Goal: Task Accomplishment & Management: Manage account settings

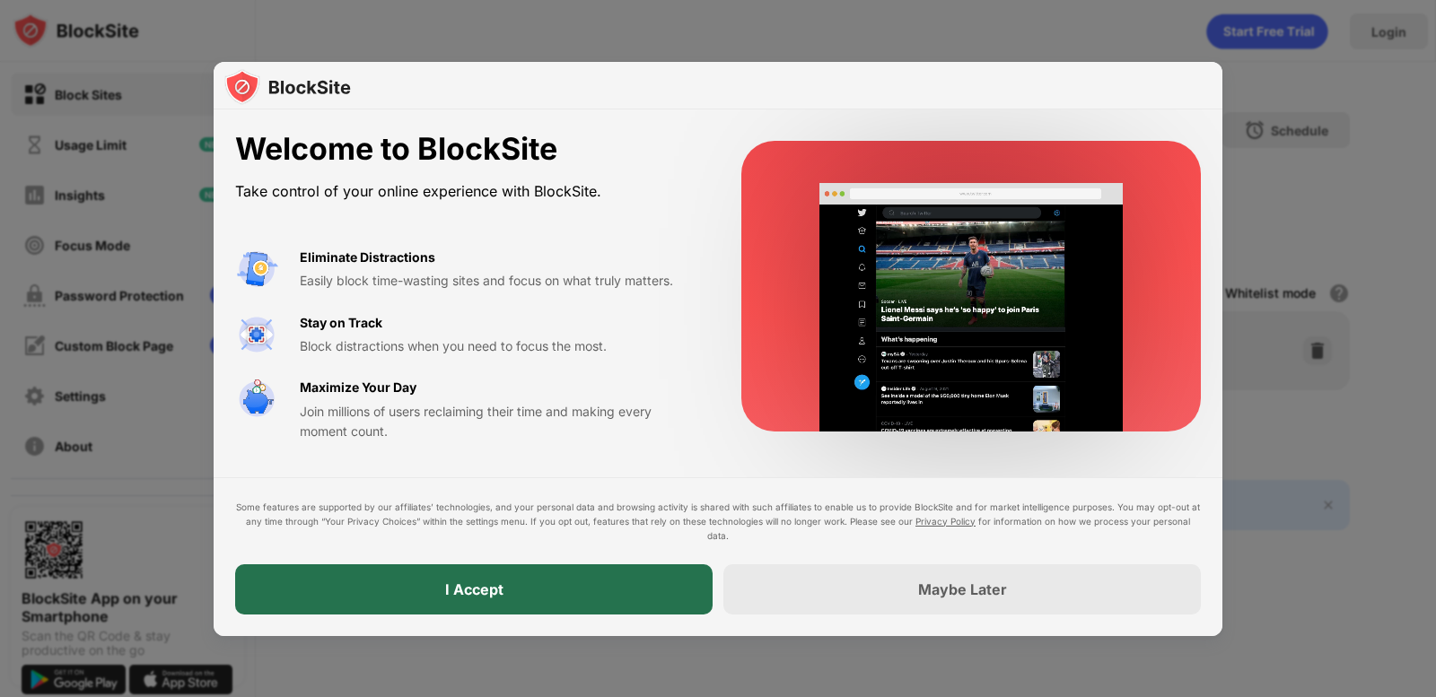
click at [576, 587] on div "I Accept" at bounding box center [473, 589] width 477 height 50
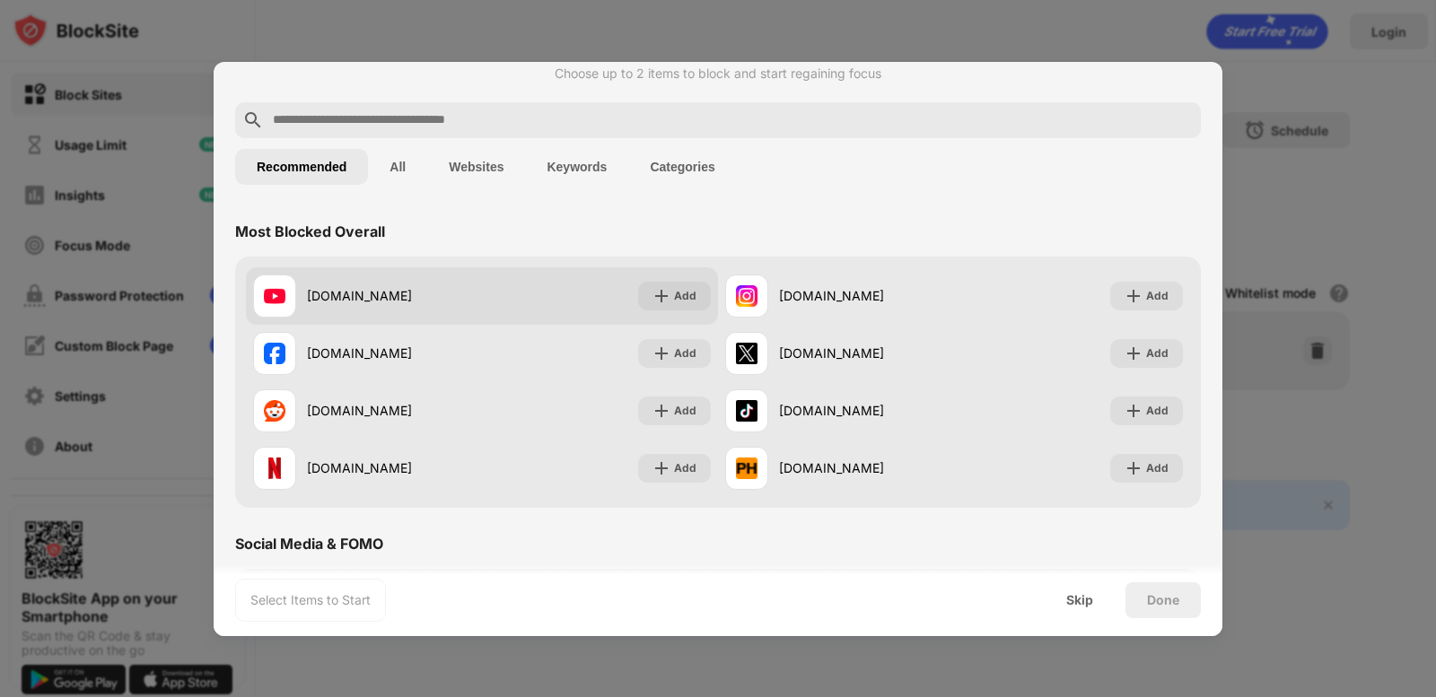
scroll to position [90, 0]
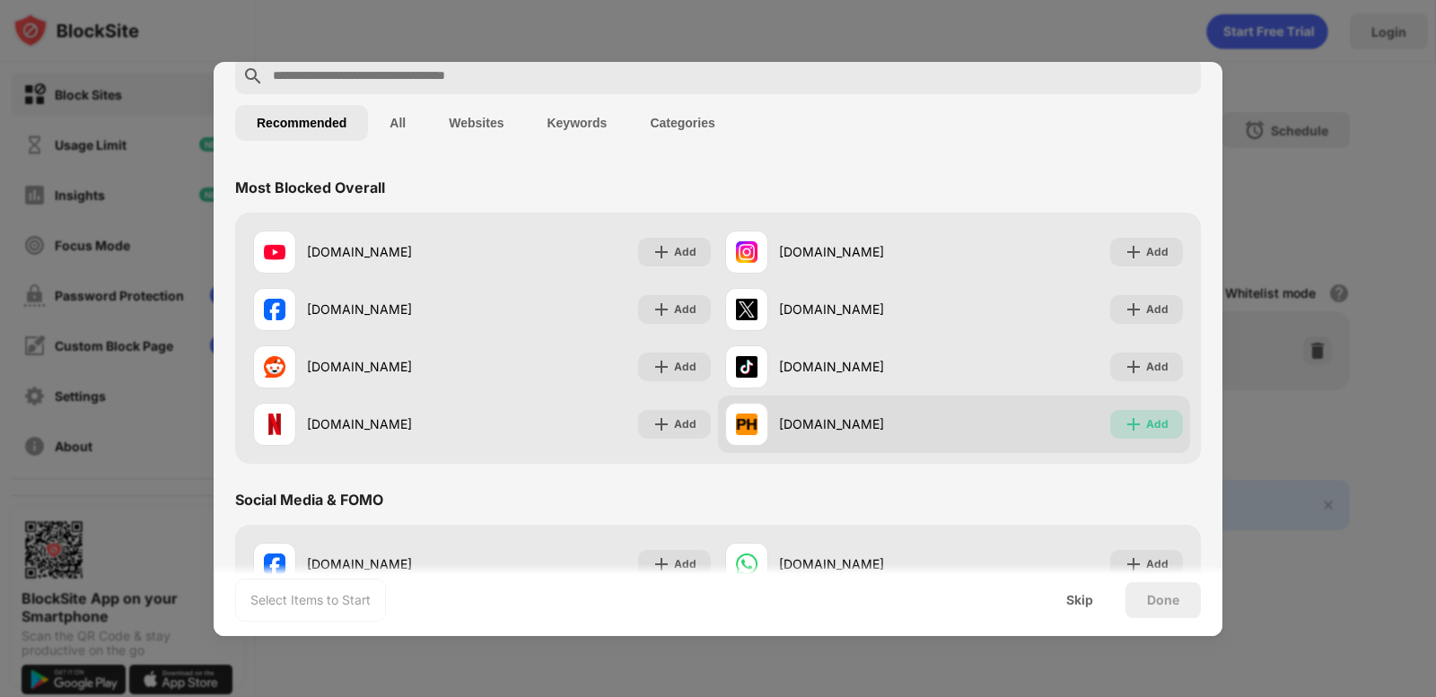
click at [1146, 424] on div "Add" at bounding box center [1157, 424] width 22 height 18
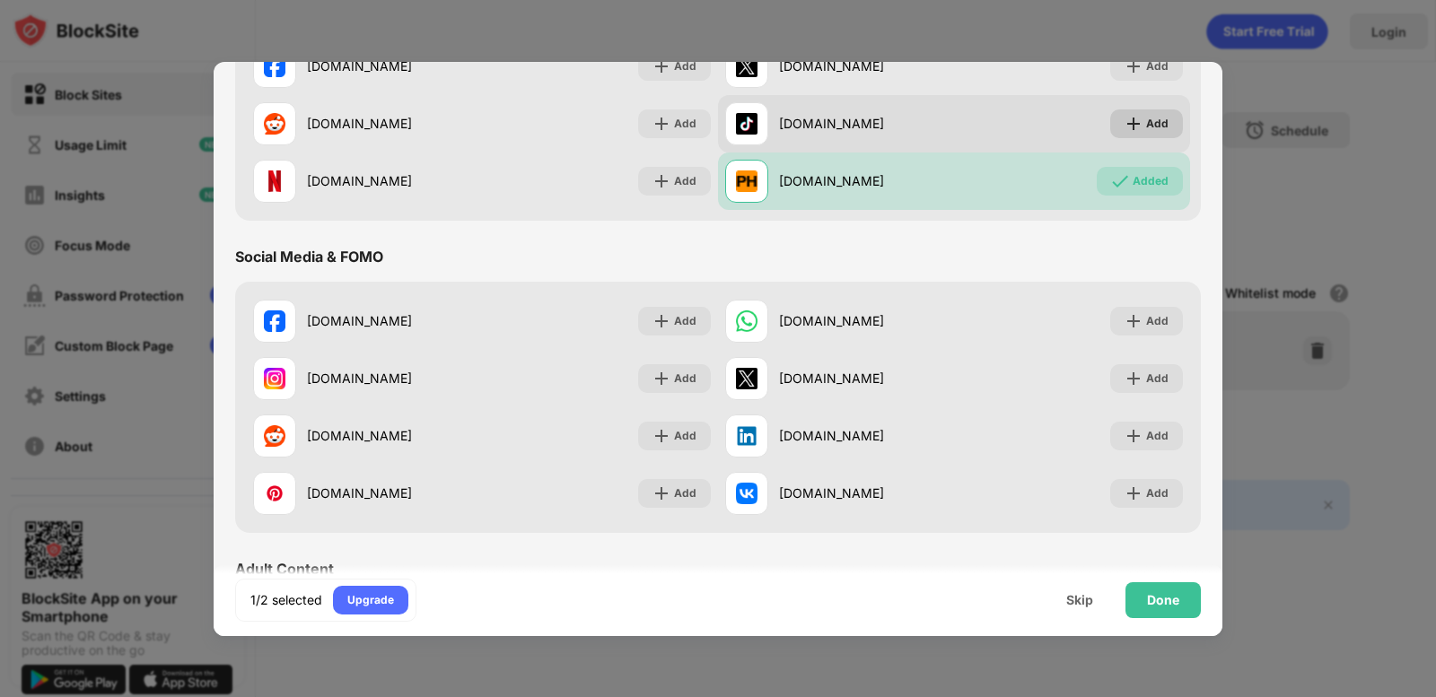
scroll to position [359, 0]
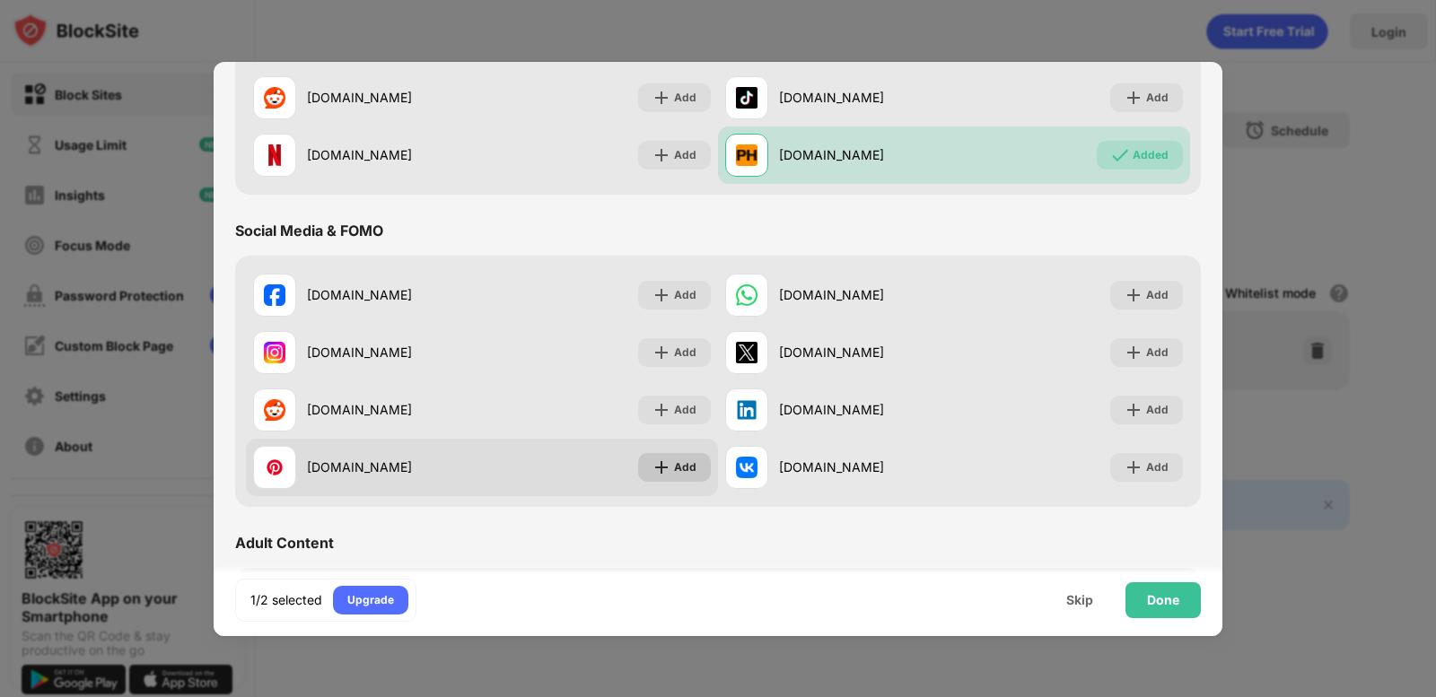
click at [674, 468] on div "Add" at bounding box center [685, 467] width 22 height 18
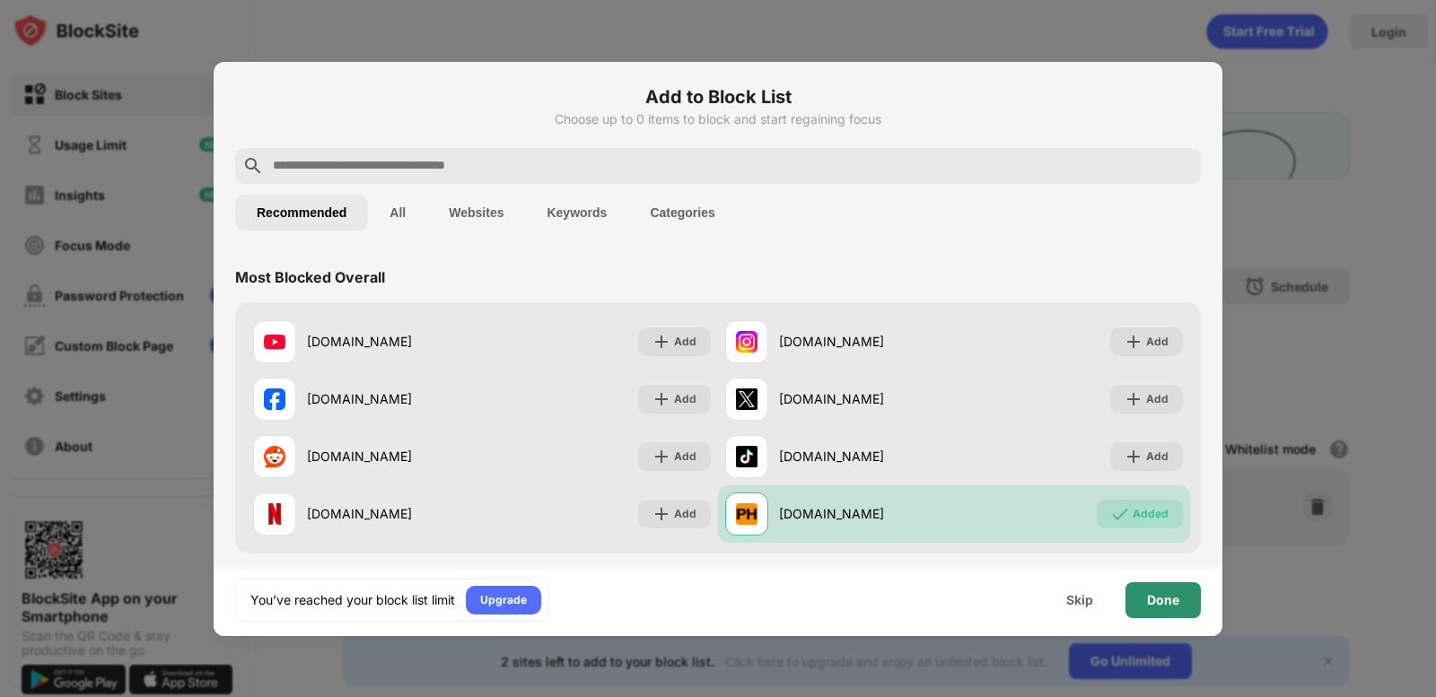
scroll to position [0, 0]
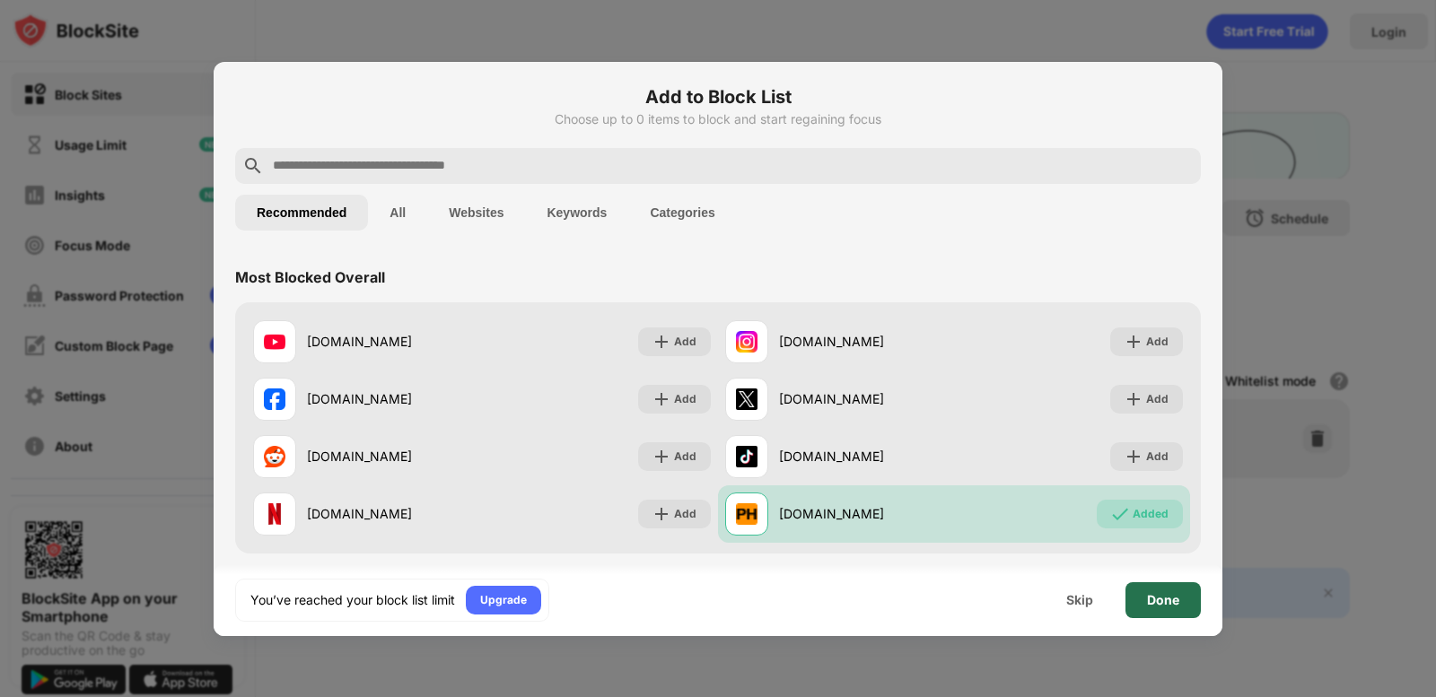
click at [1157, 606] on div "Done" at bounding box center [1163, 600] width 32 height 14
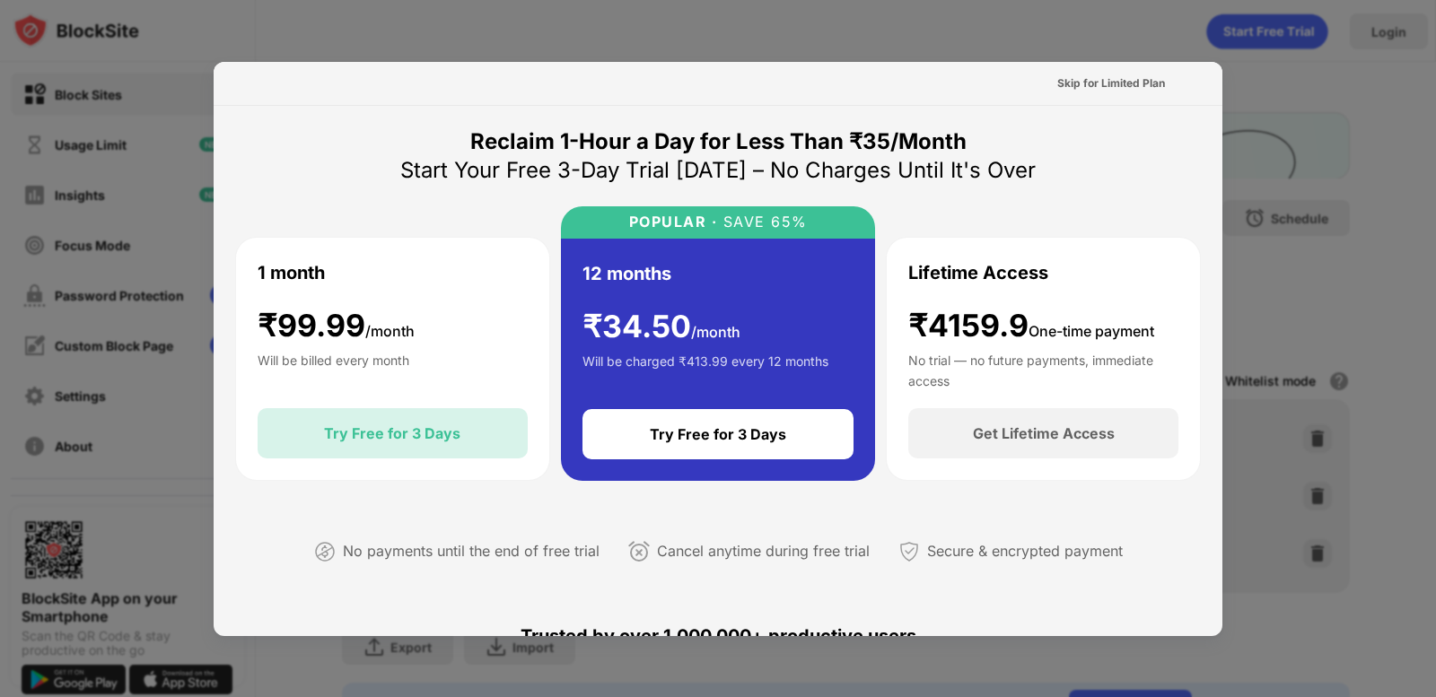
click at [448, 449] on div "Try Free for 3 Days" at bounding box center [392, 433] width 270 height 50
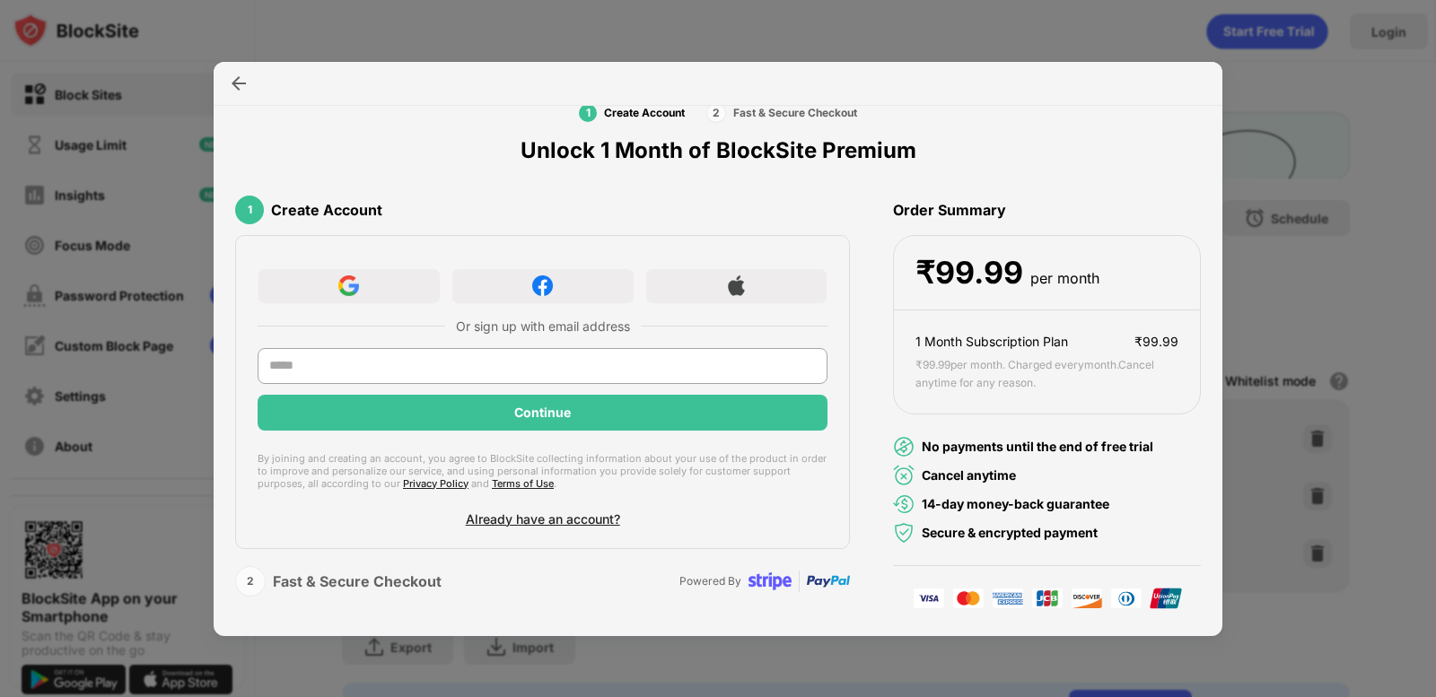
scroll to position [68, 0]
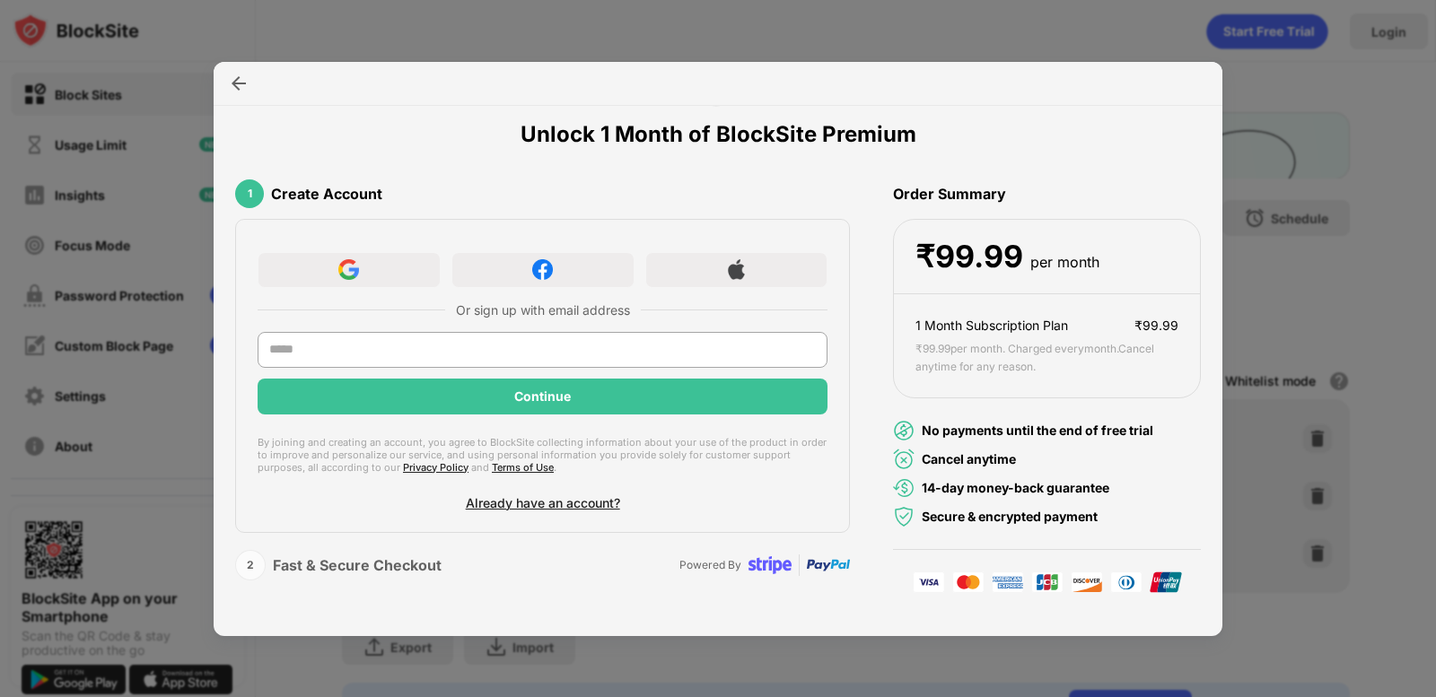
click at [1159, 5] on div at bounding box center [718, 348] width 1436 height 697
click at [247, 88] on img at bounding box center [239, 83] width 18 height 18
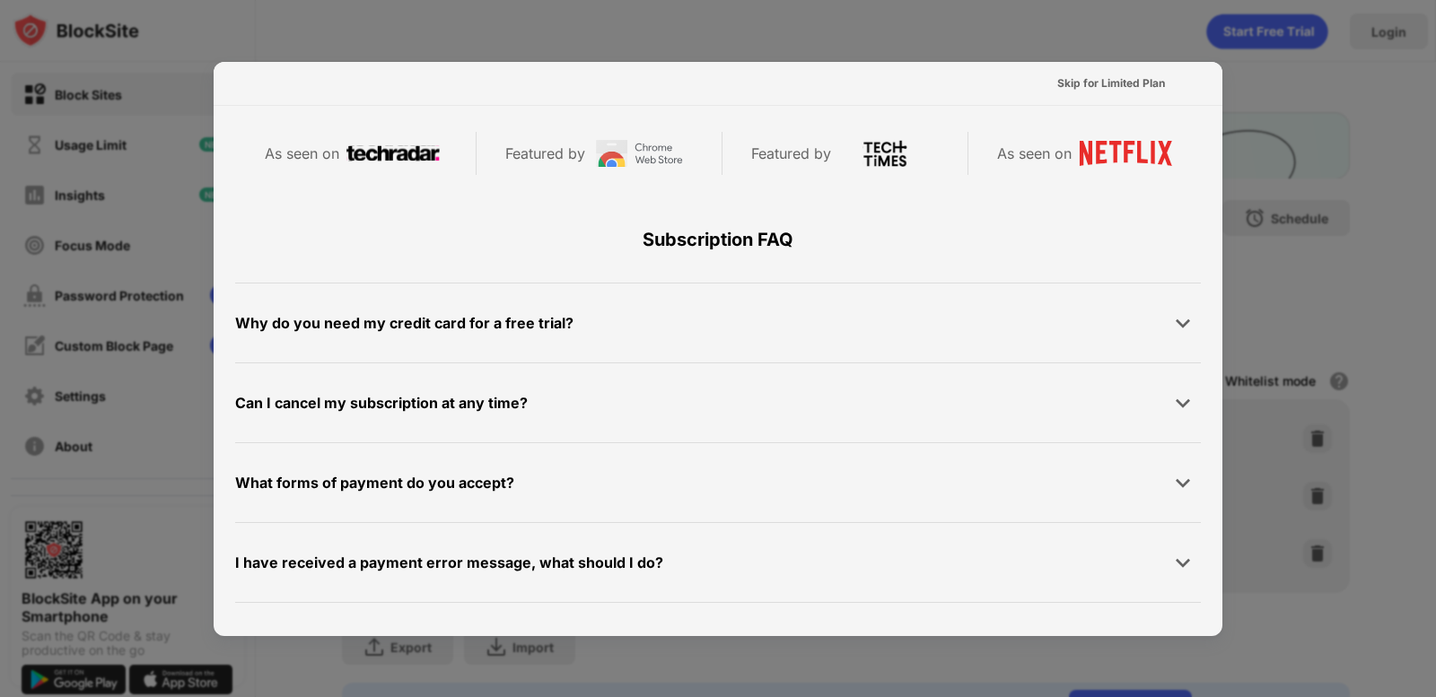
scroll to position [0, 0]
click at [1075, 69] on div "Skip for Limited Plan" at bounding box center [1111, 83] width 136 height 29
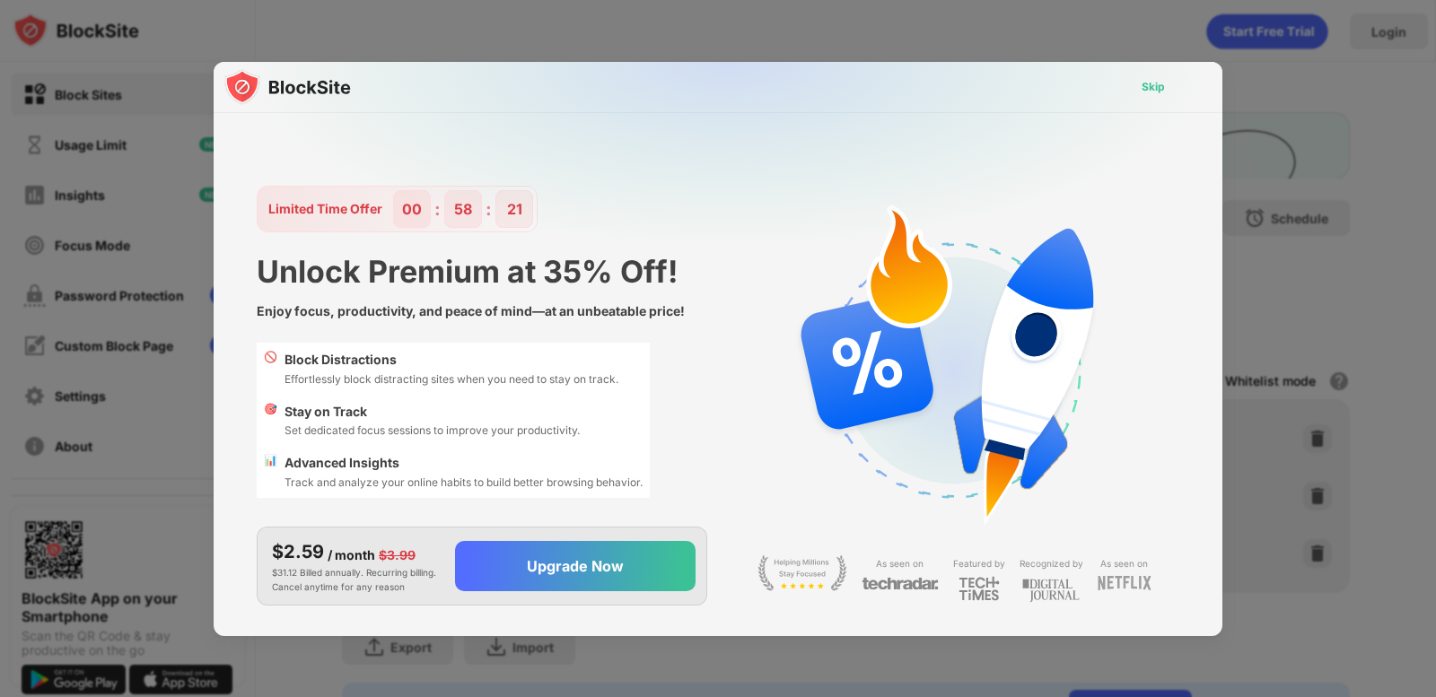
click at [1127, 97] on div "Skip" at bounding box center [1153, 87] width 52 height 29
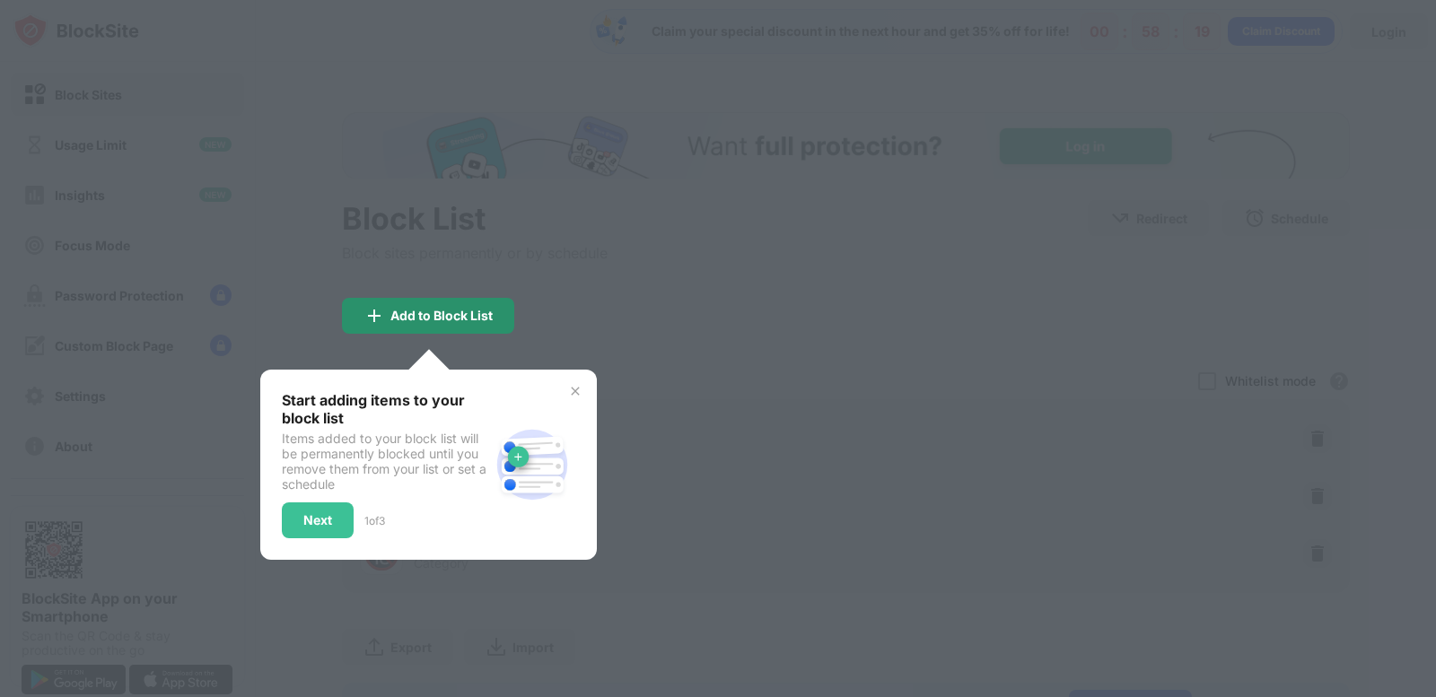
click at [486, 303] on div "Add to Block List" at bounding box center [428, 316] width 172 height 36
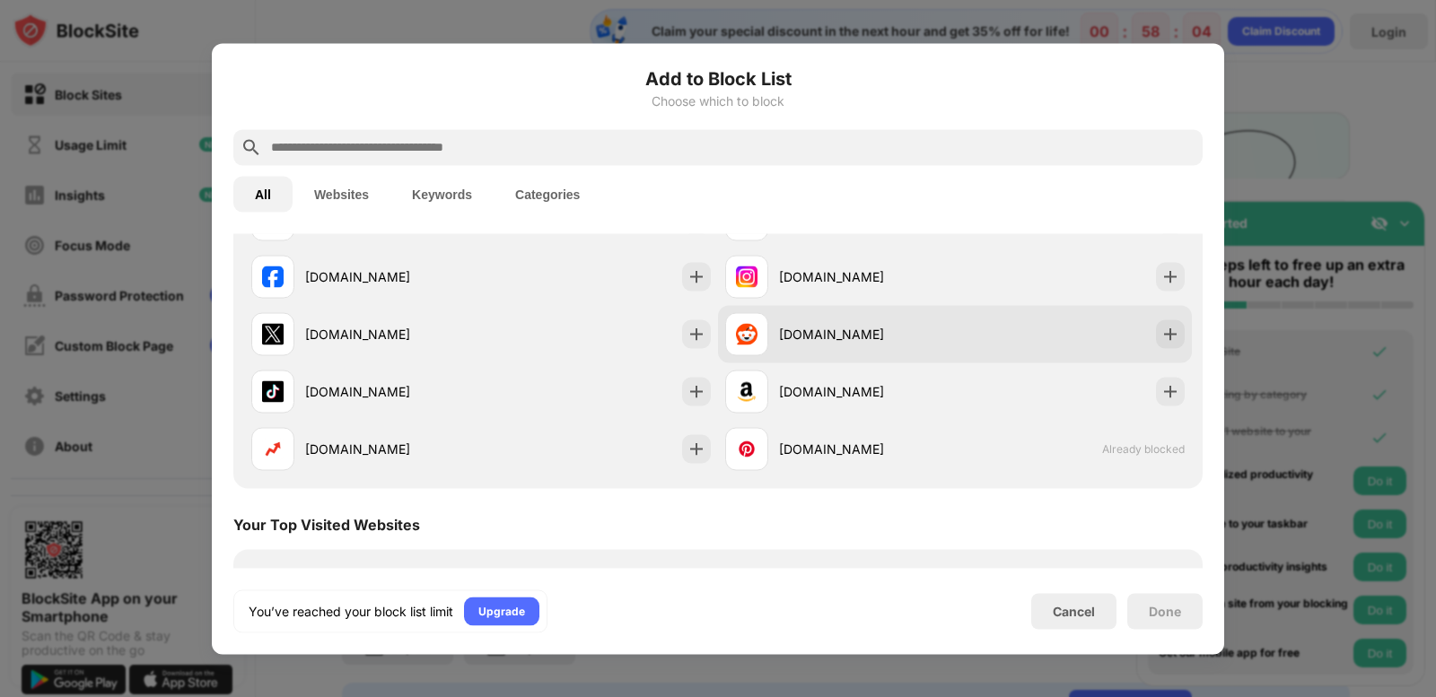
scroll to position [269, 0]
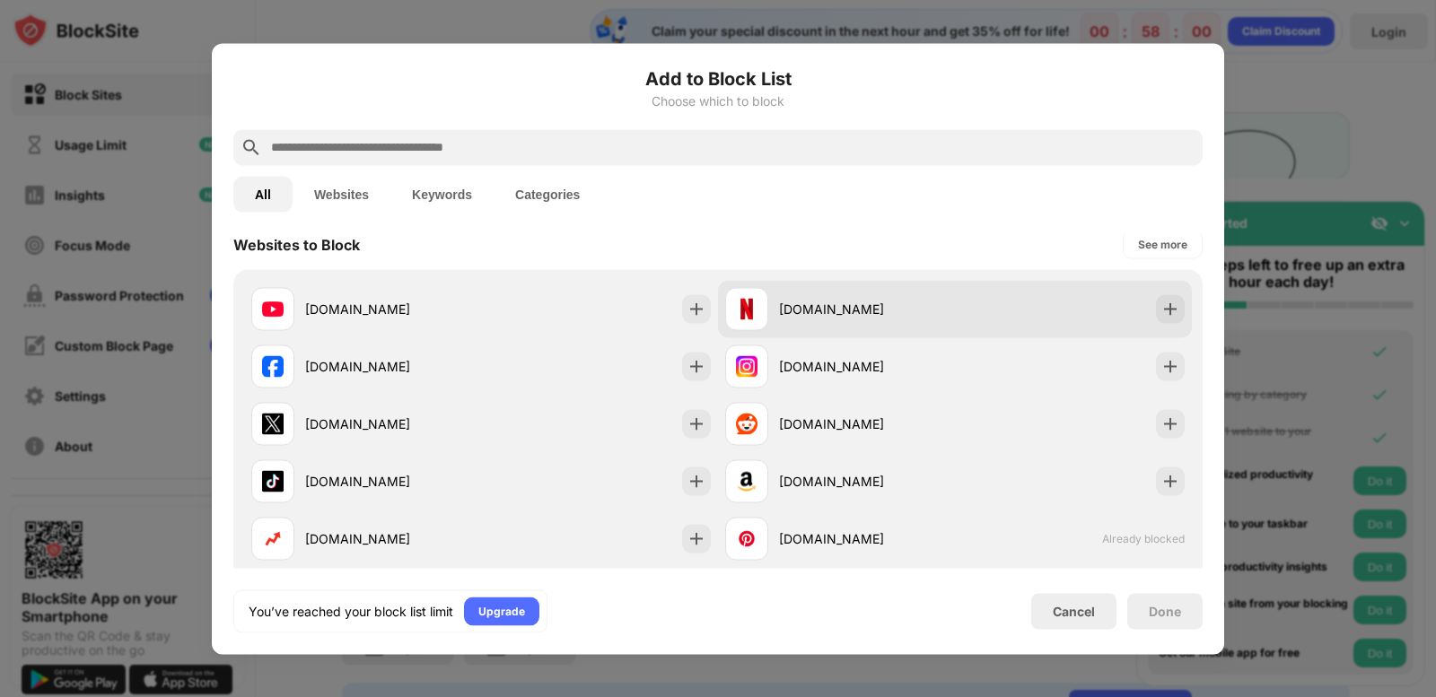
drag, startPoint x: 1061, startPoint y: 615, endPoint x: 1110, endPoint y: 296, distance: 323.1
click at [1092, 312] on div "Add to Block List Choose which to block All Websites Keywords Categories Catego…" at bounding box center [717, 349] width 969 height 568
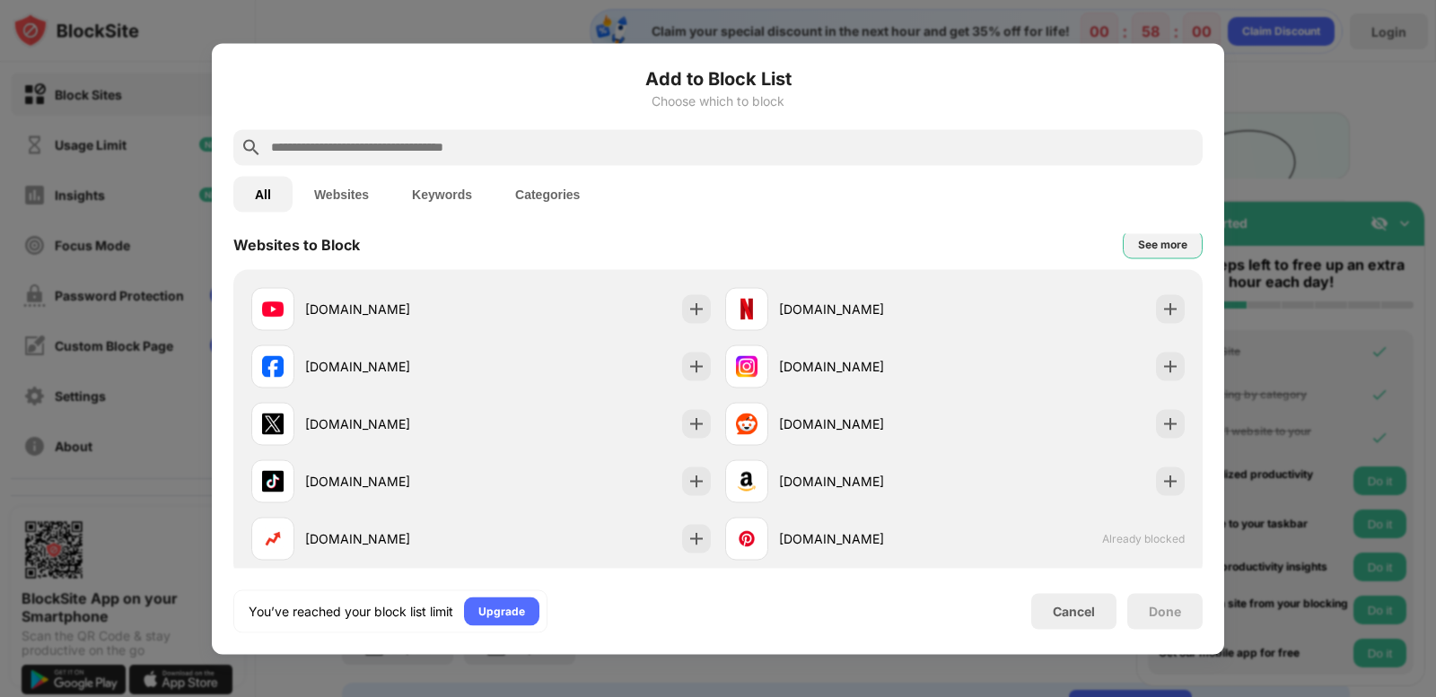
click at [1153, 247] on div "See more" at bounding box center [1162, 244] width 49 height 18
click at [556, 181] on button "Categories" at bounding box center [547, 194] width 108 height 36
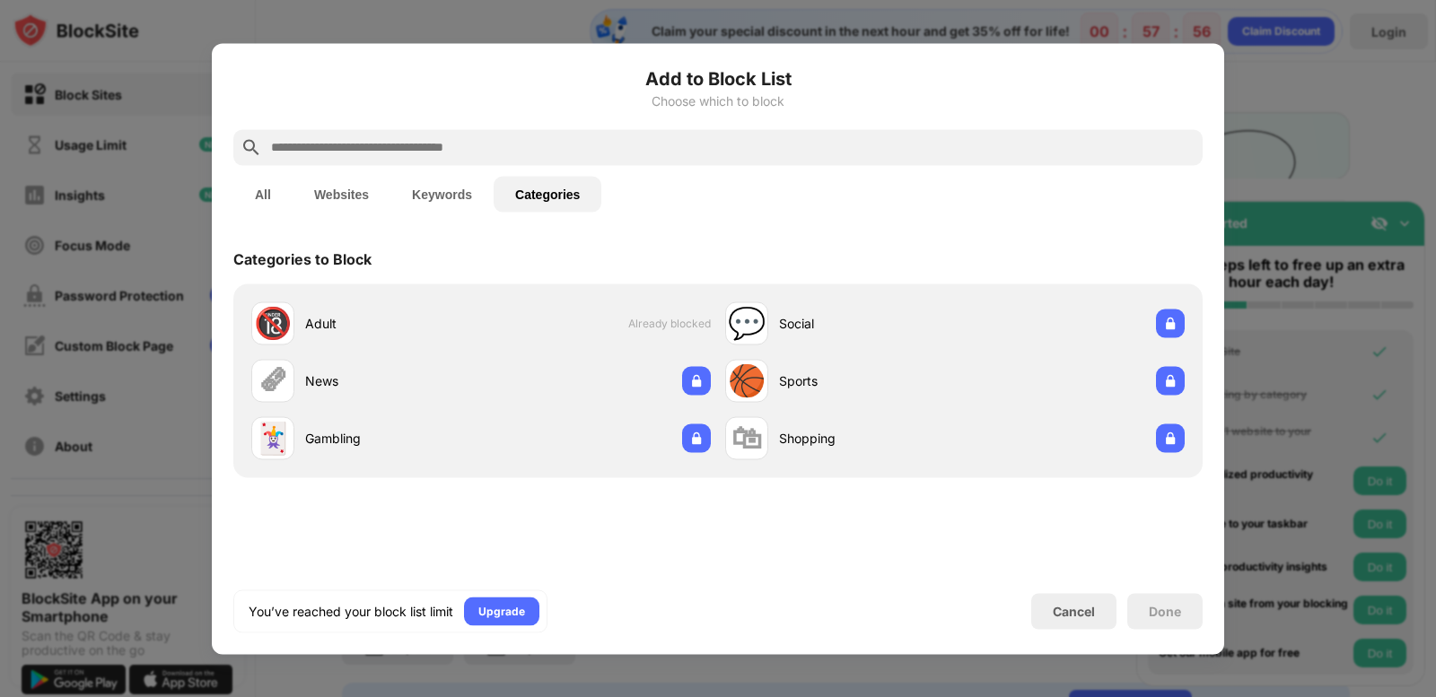
scroll to position [0, 0]
click at [463, 198] on button "Keywords" at bounding box center [441, 194] width 103 height 36
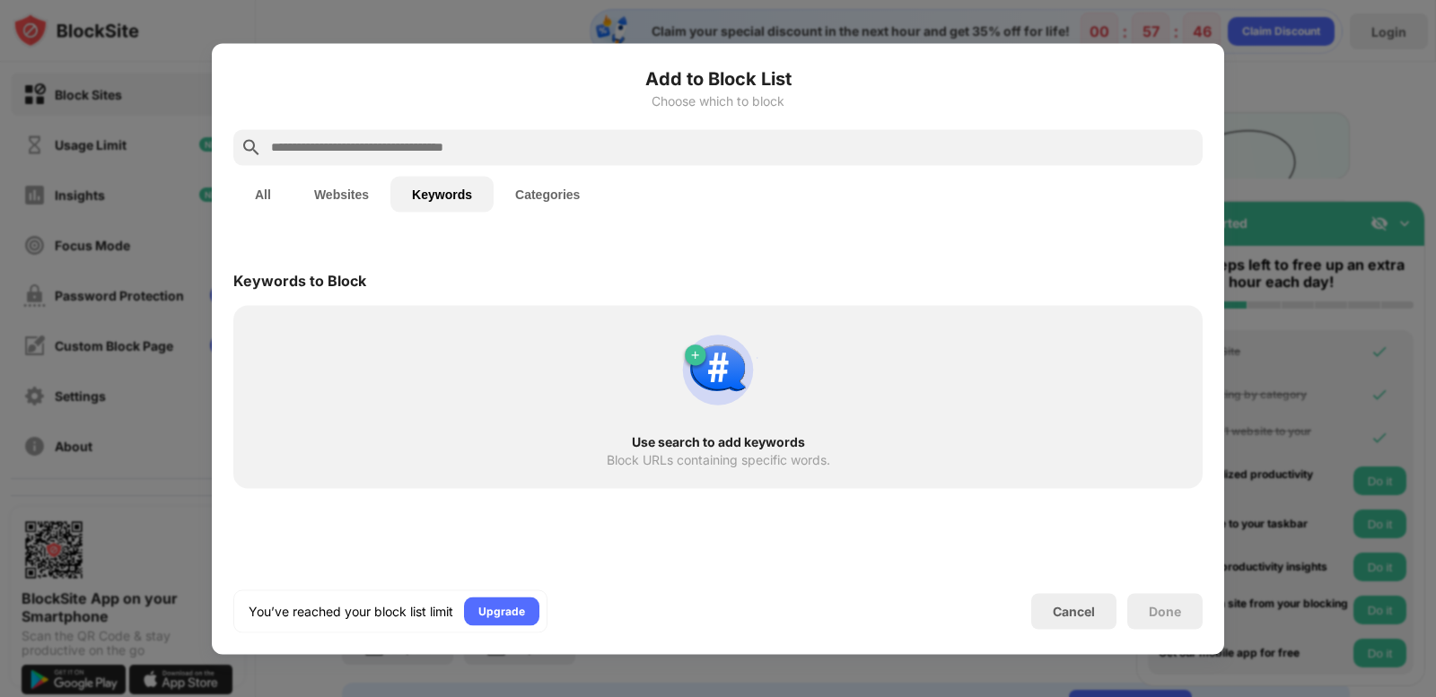
click at [352, 205] on button "Websites" at bounding box center [341, 194] width 98 height 36
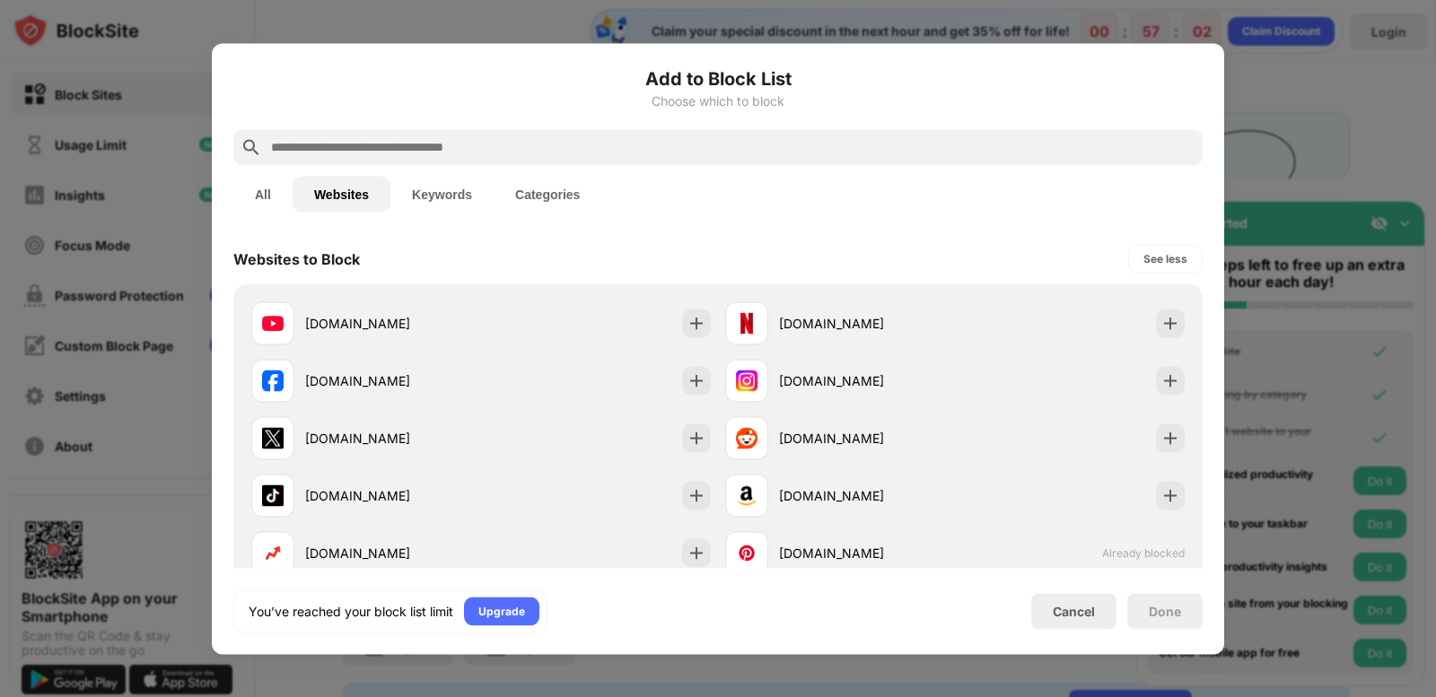
click at [275, 190] on button "All" at bounding box center [262, 194] width 59 height 36
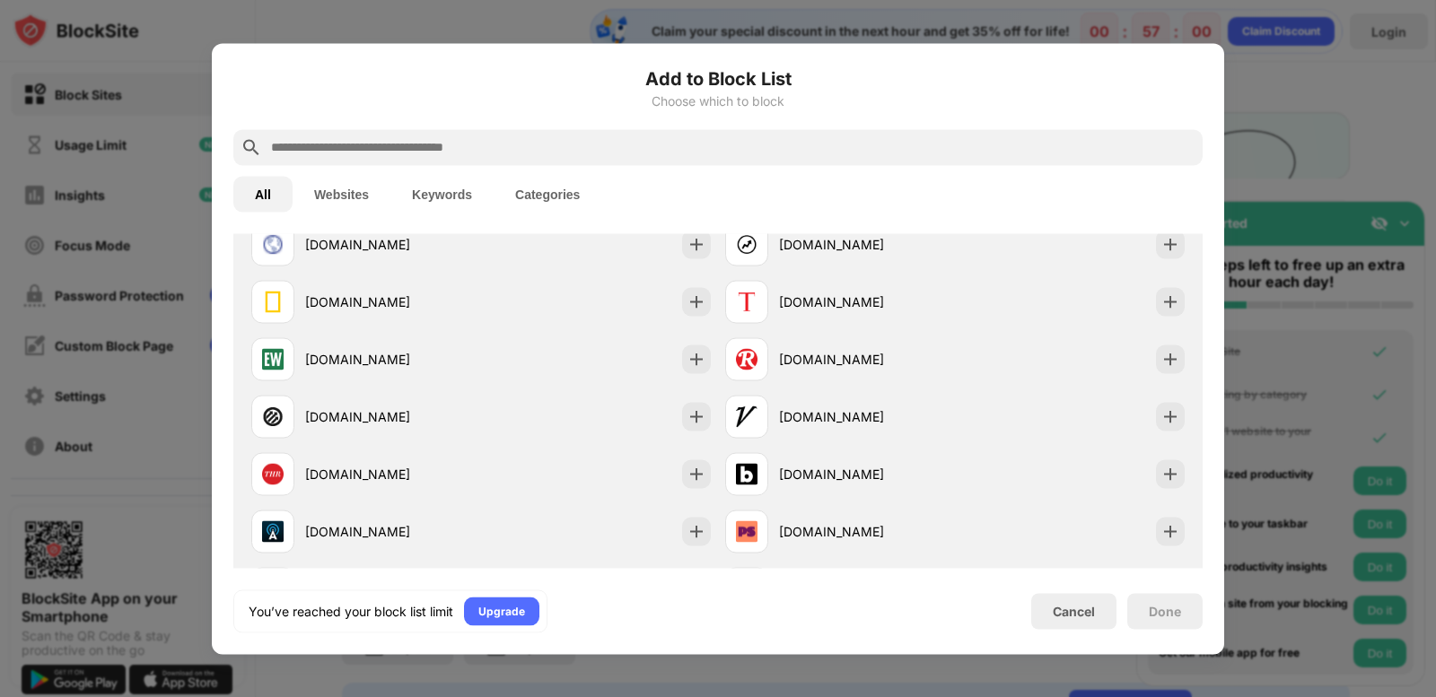
scroll to position [2333, 0]
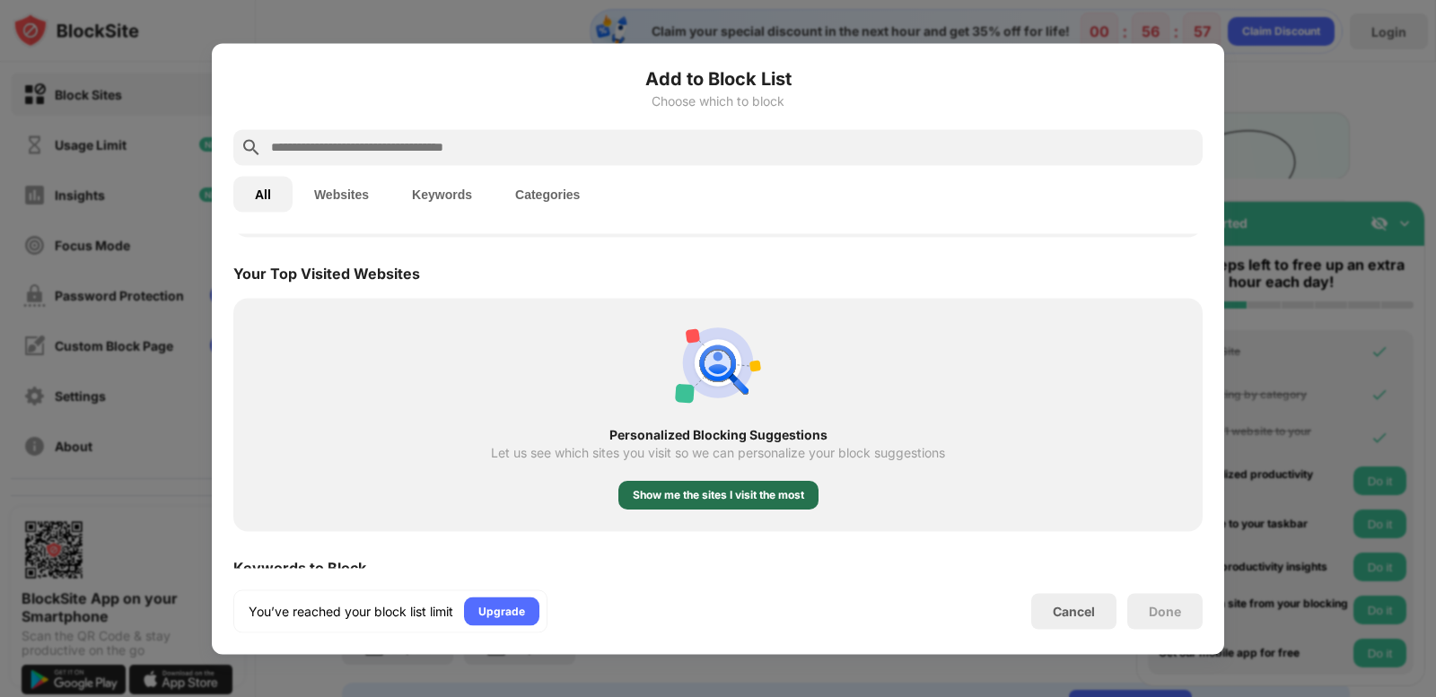
click at [729, 501] on div "Show me the sites I visit the most" at bounding box center [718, 495] width 171 height 18
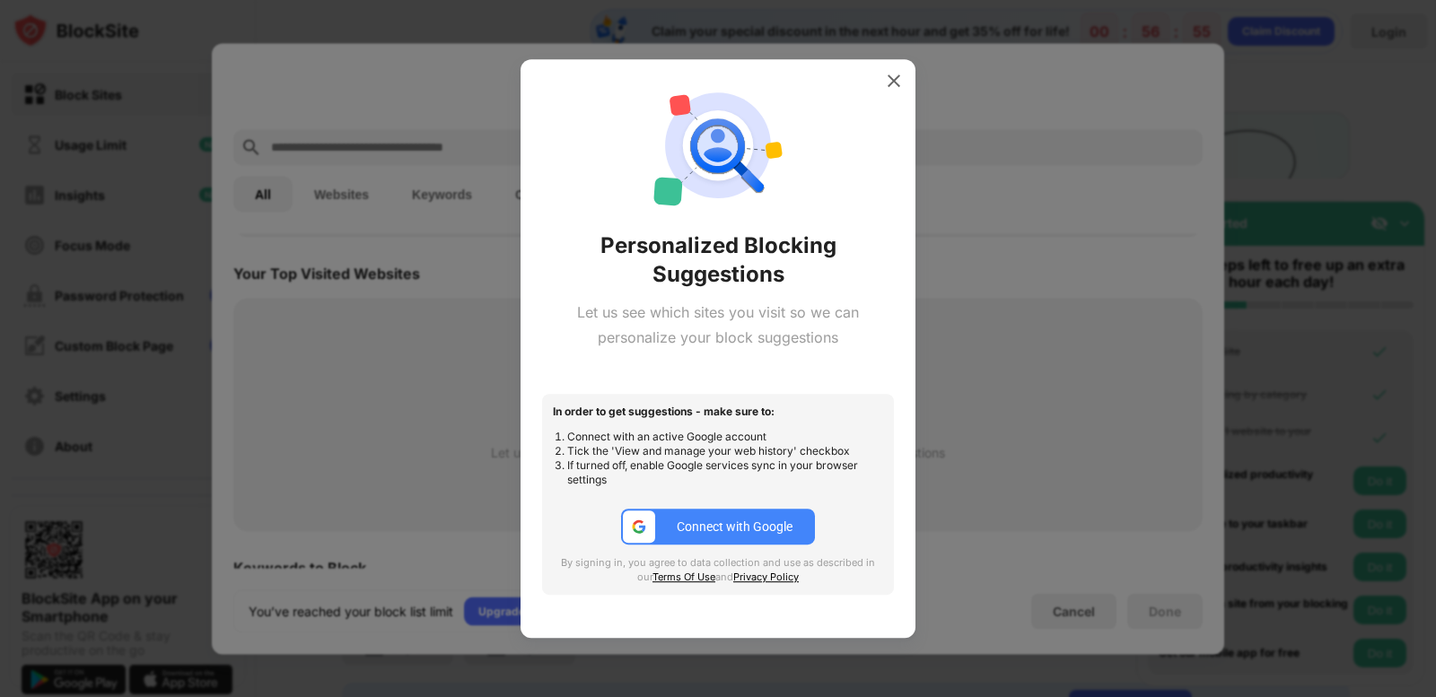
click at [734, 542] on button "Connect with Google" at bounding box center [718, 527] width 194 height 36
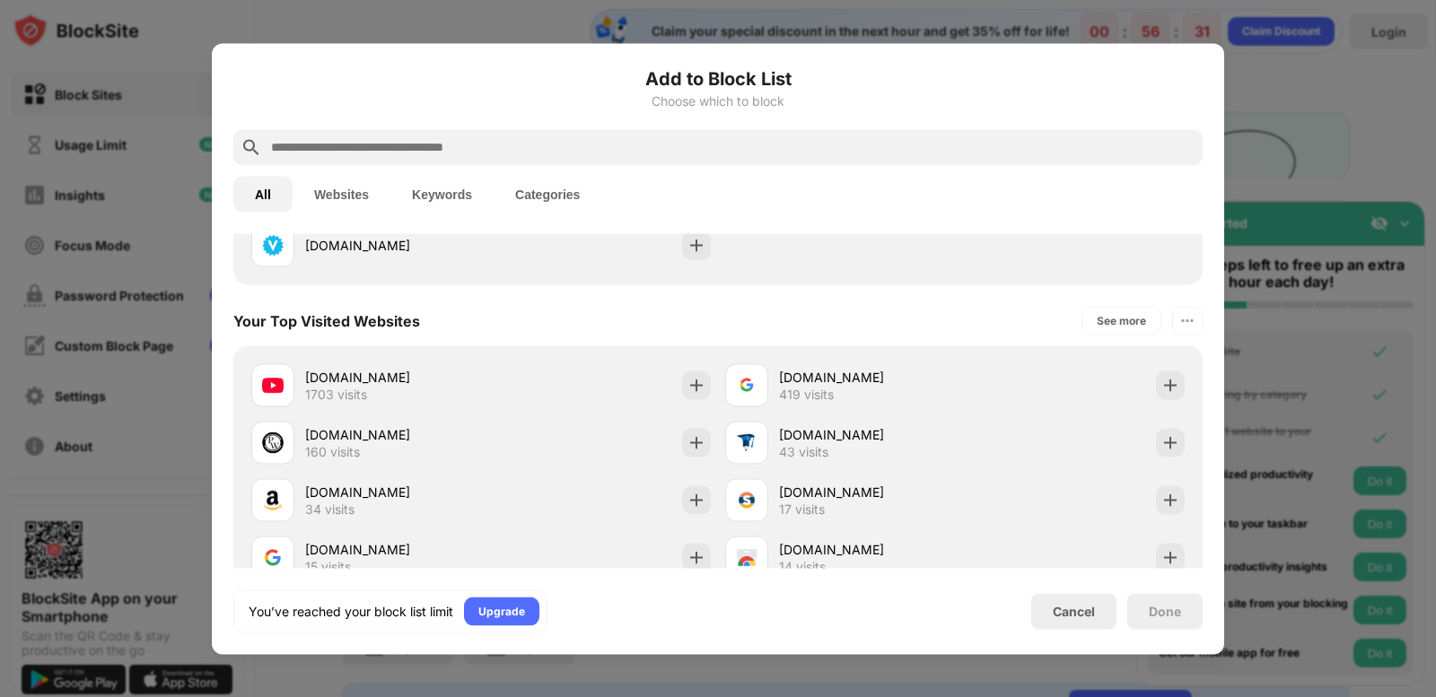
scroll to position [2346, 0]
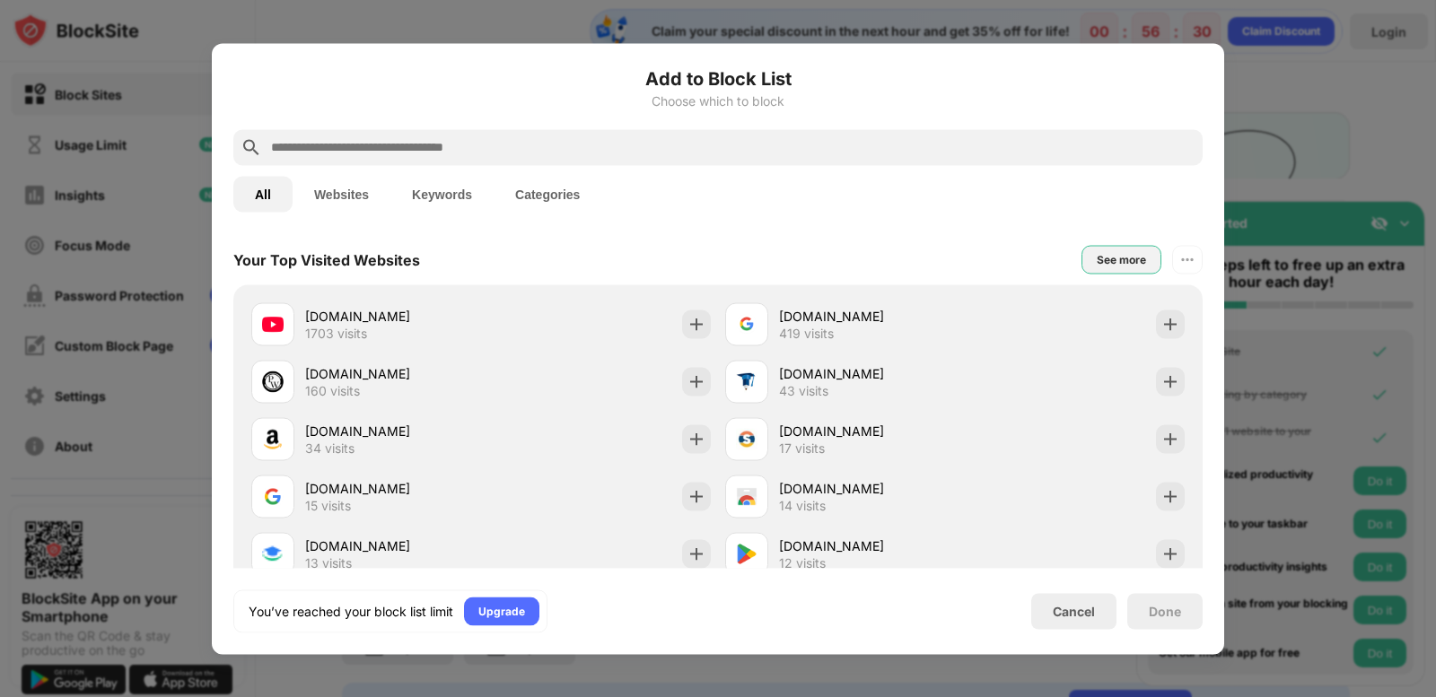
click at [1142, 258] on div "See more" at bounding box center [1121, 259] width 80 height 29
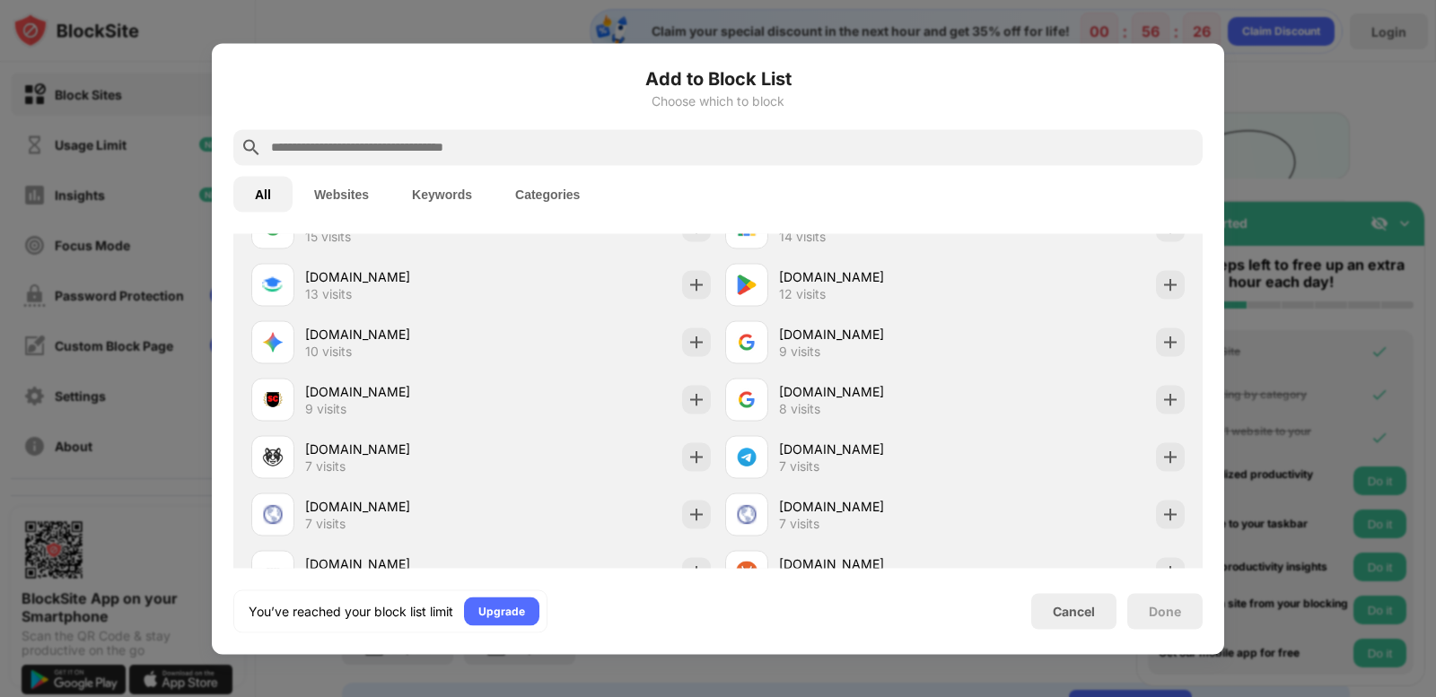
scroll to position [2705, 0]
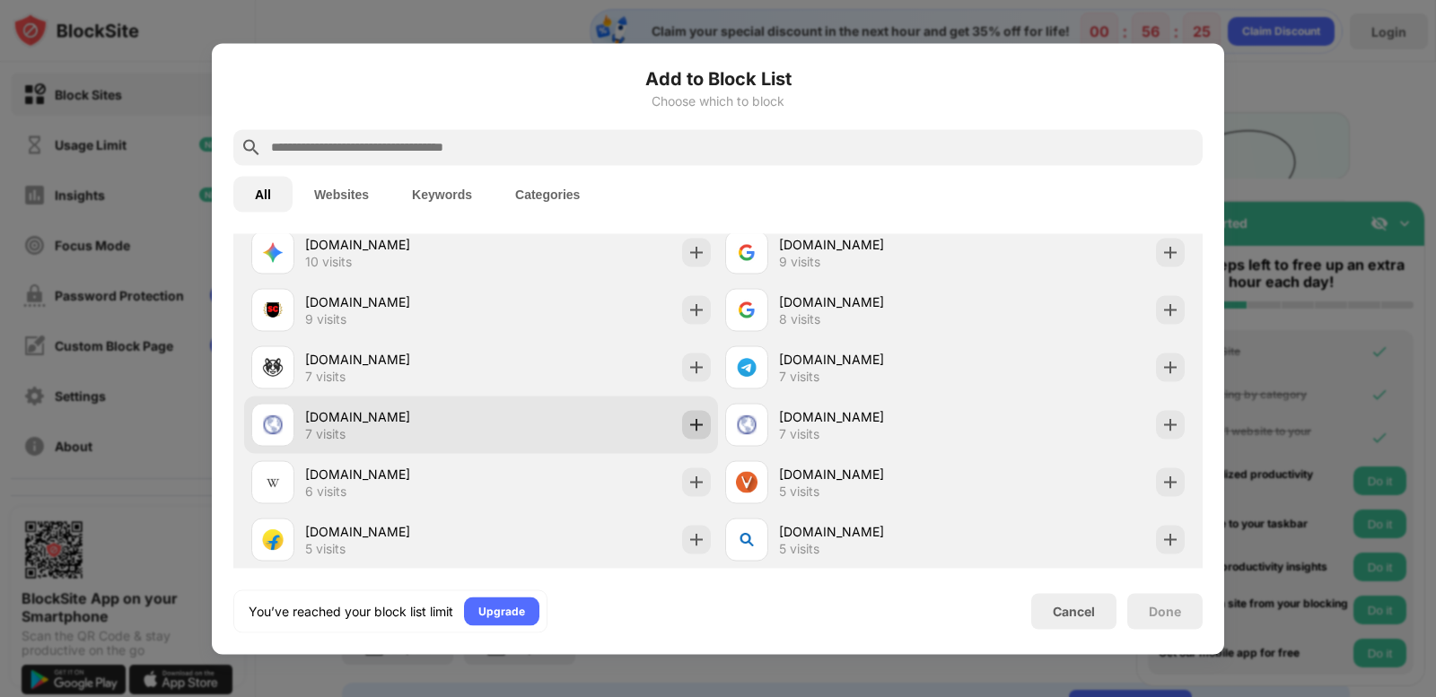
click at [693, 430] on img at bounding box center [696, 424] width 18 height 18
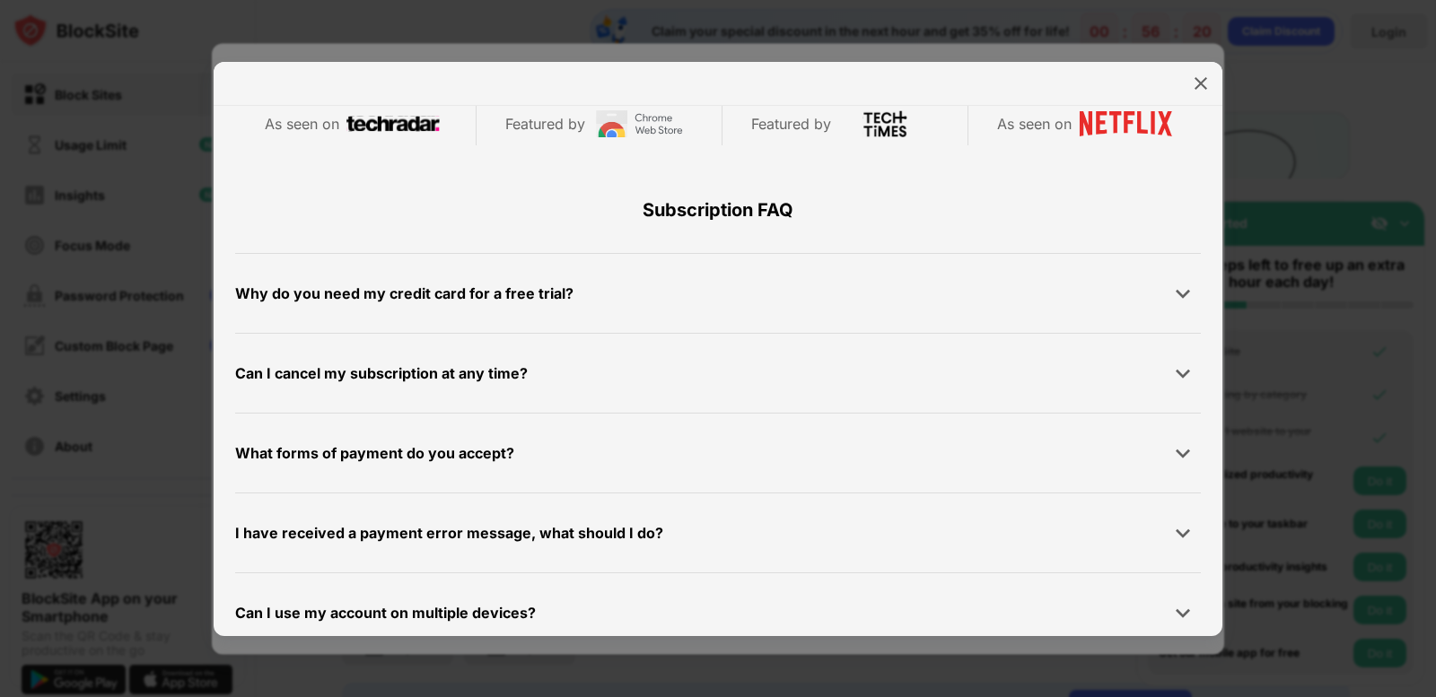
scroll to position [853, 0]
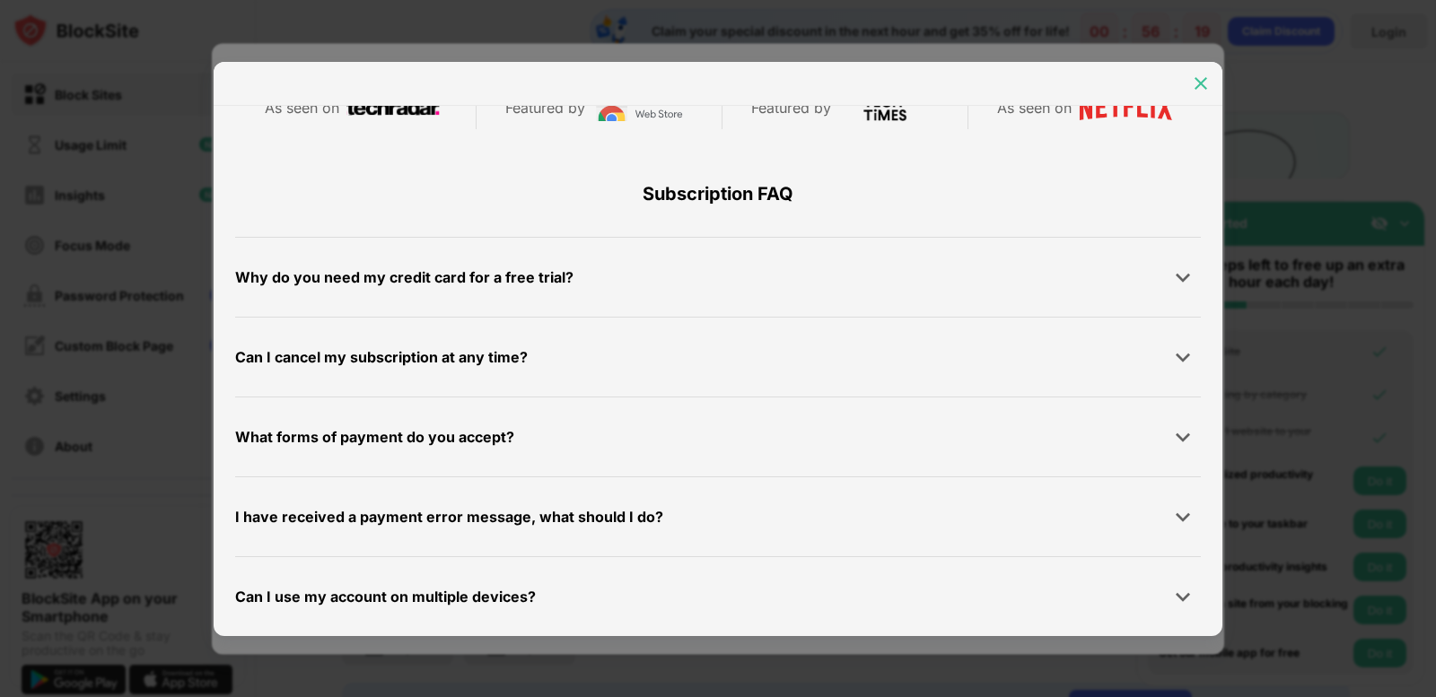
click at [1192, 92] on img at bounding box center [1200, 83] width 18 height 18
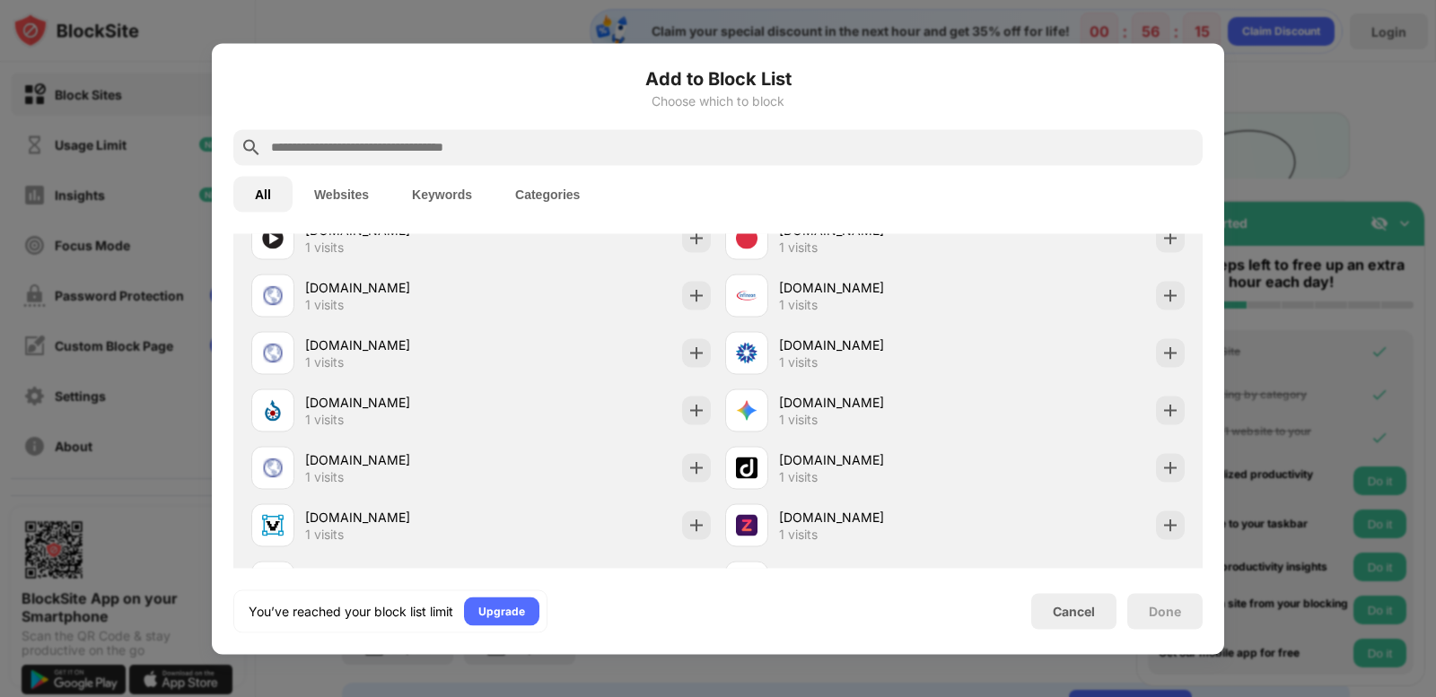
scroll to position [4051, 0]
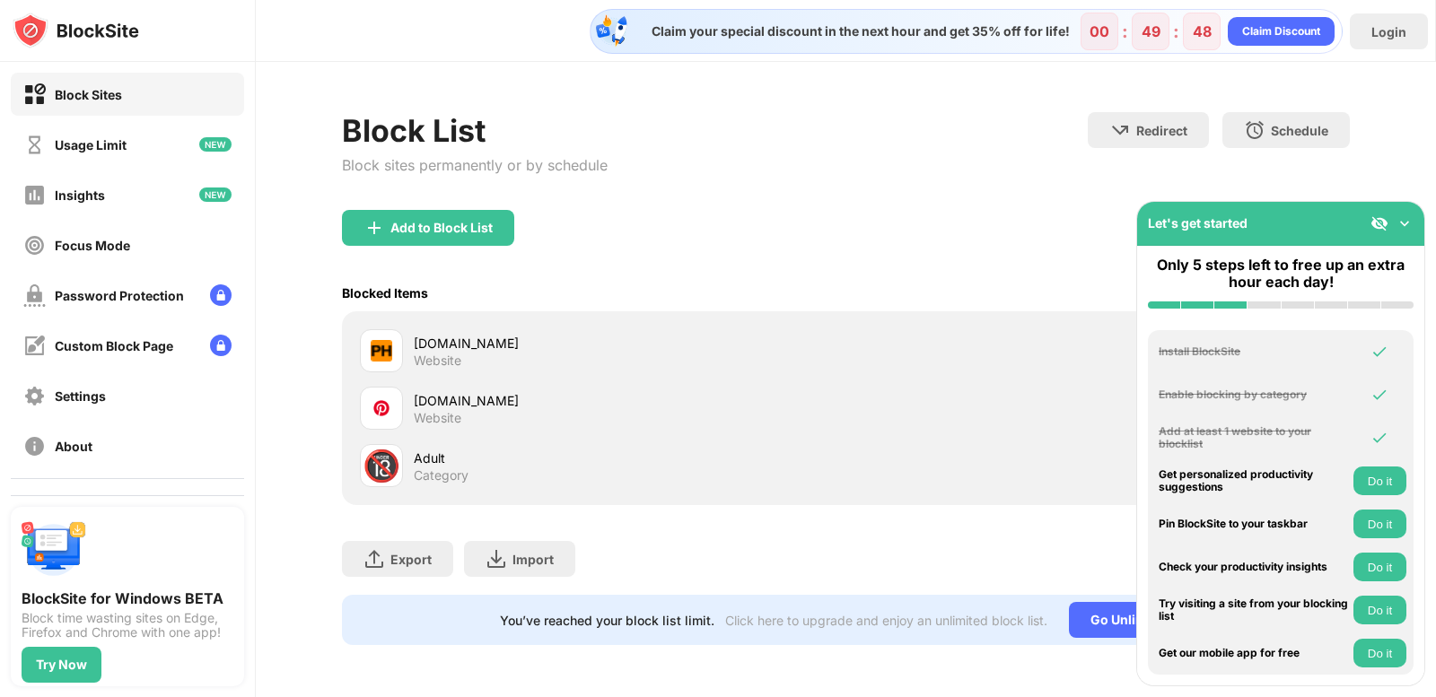
click at [1402, 230] on img at bounding box center [1404, 223] width 18 height 18
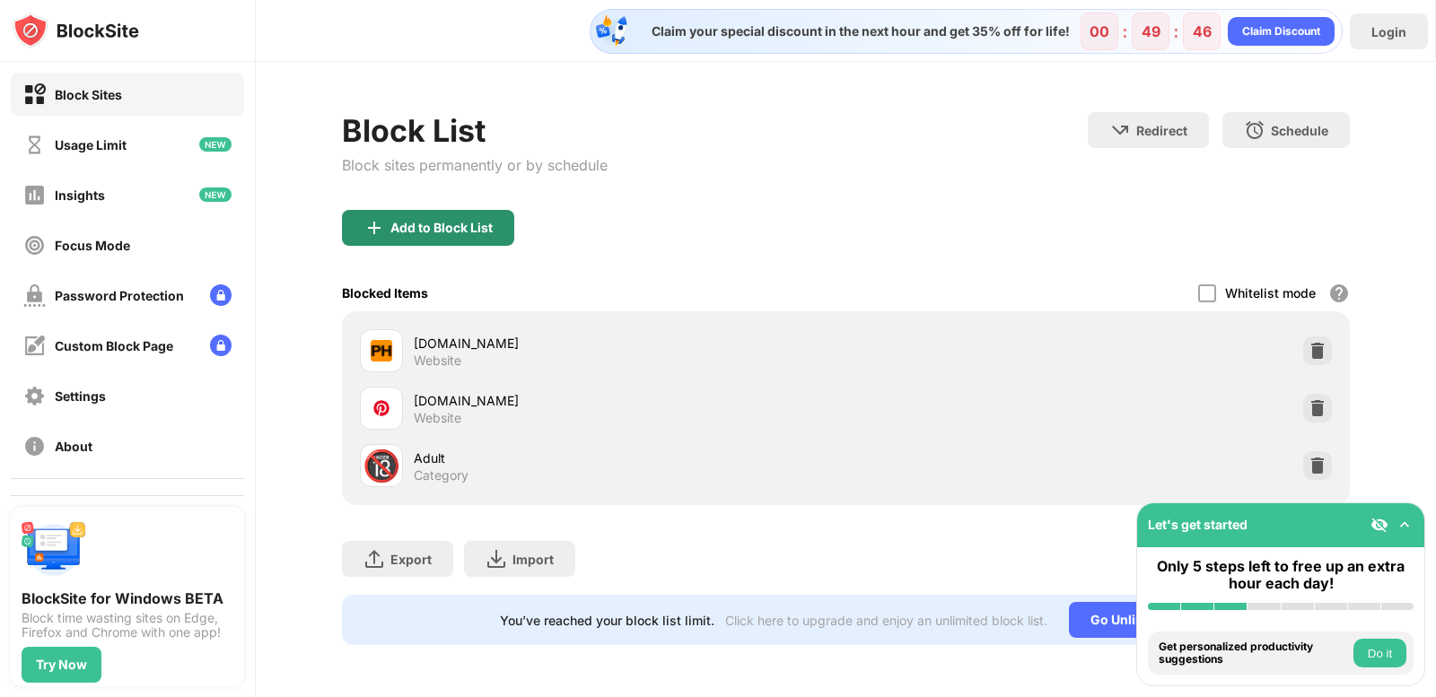
click at [427, 221] on div "Add to Block List" at bounding box center [441, 228] width 102 height 14
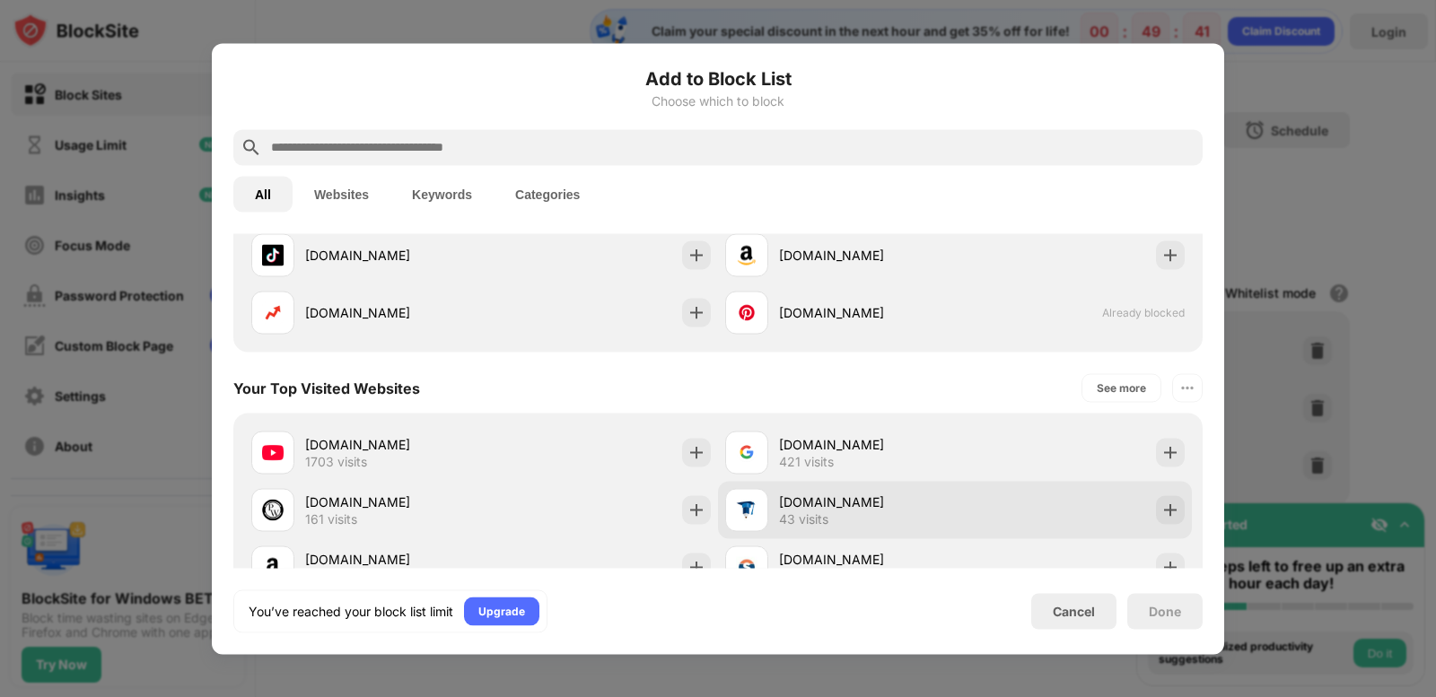
scroll to position [606, 0]
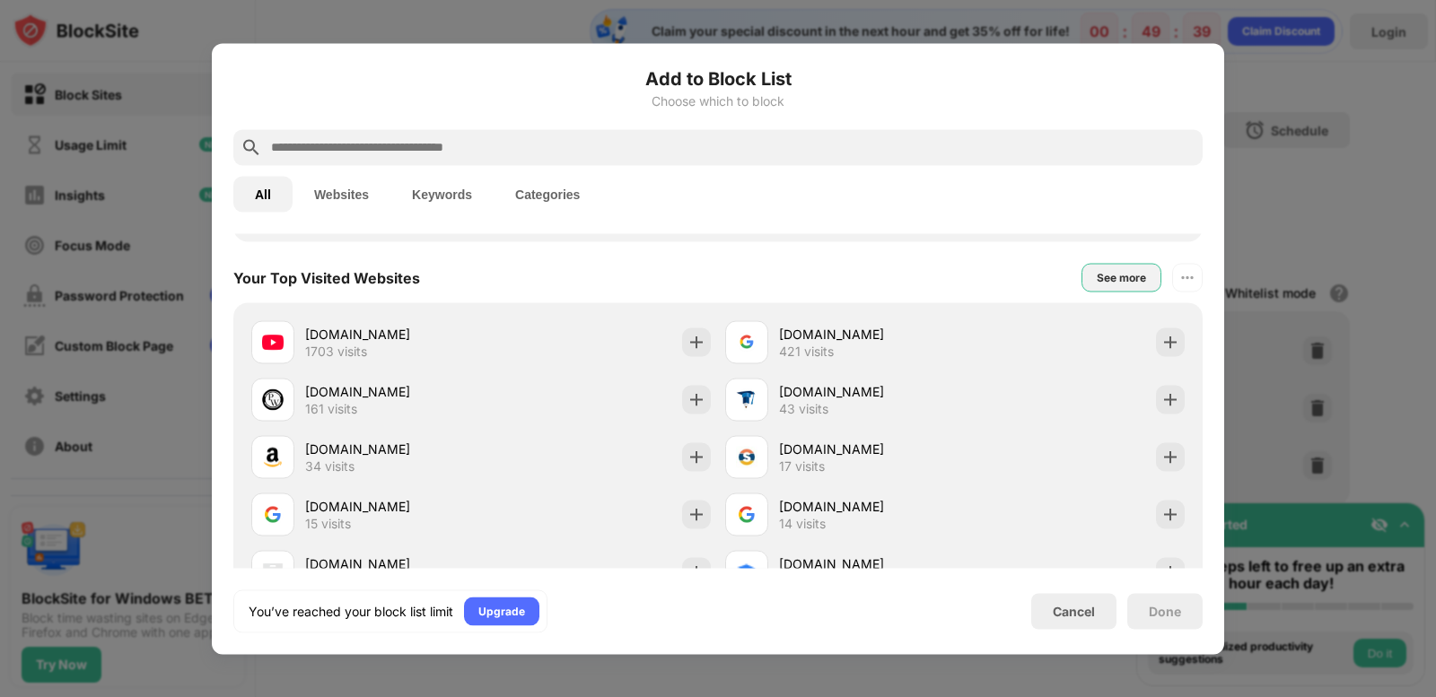
click at [1105, 266] on div "See more" at bounding box center [1121, 277] width 80 height 29
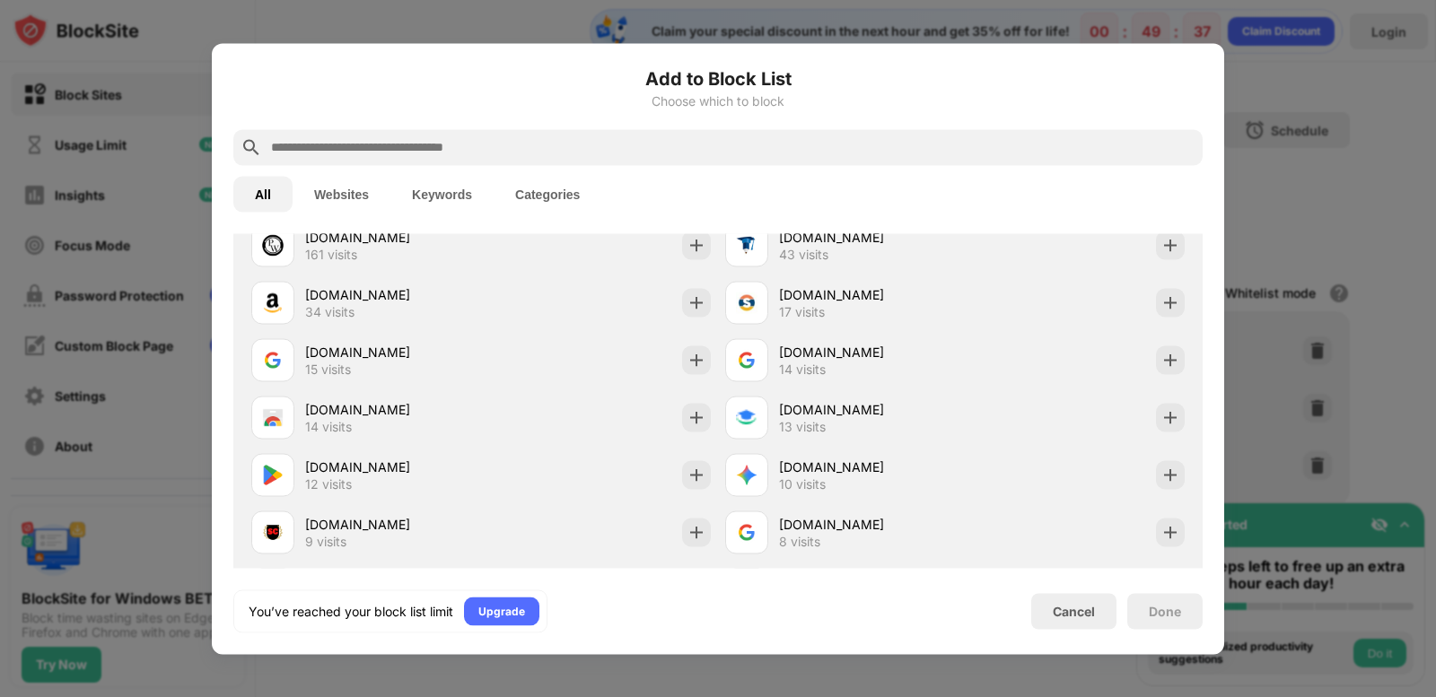
scroll to position [875, 0]
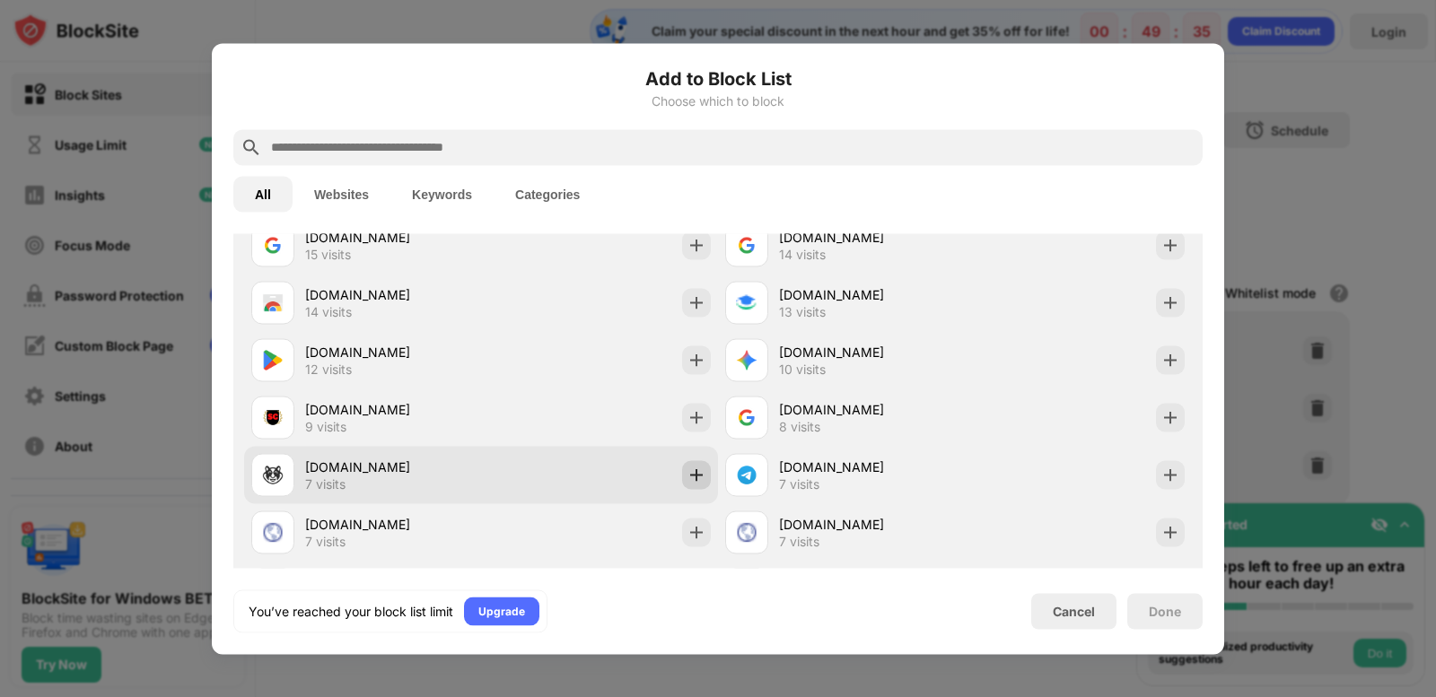
click at [682, 476] on div at bounding box center [696, 474] width 29 height 29
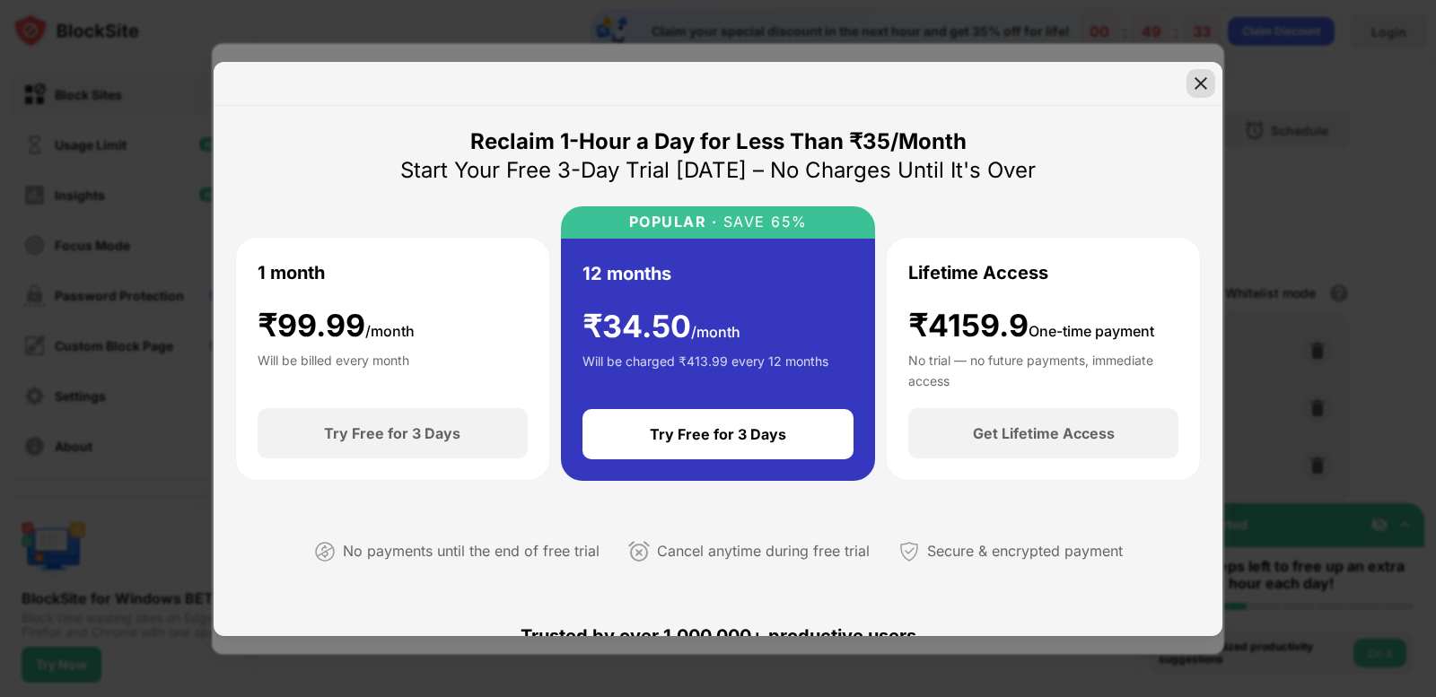
click at [1202, 83] on img at bounding box center [1200, 83] width 18 height 18
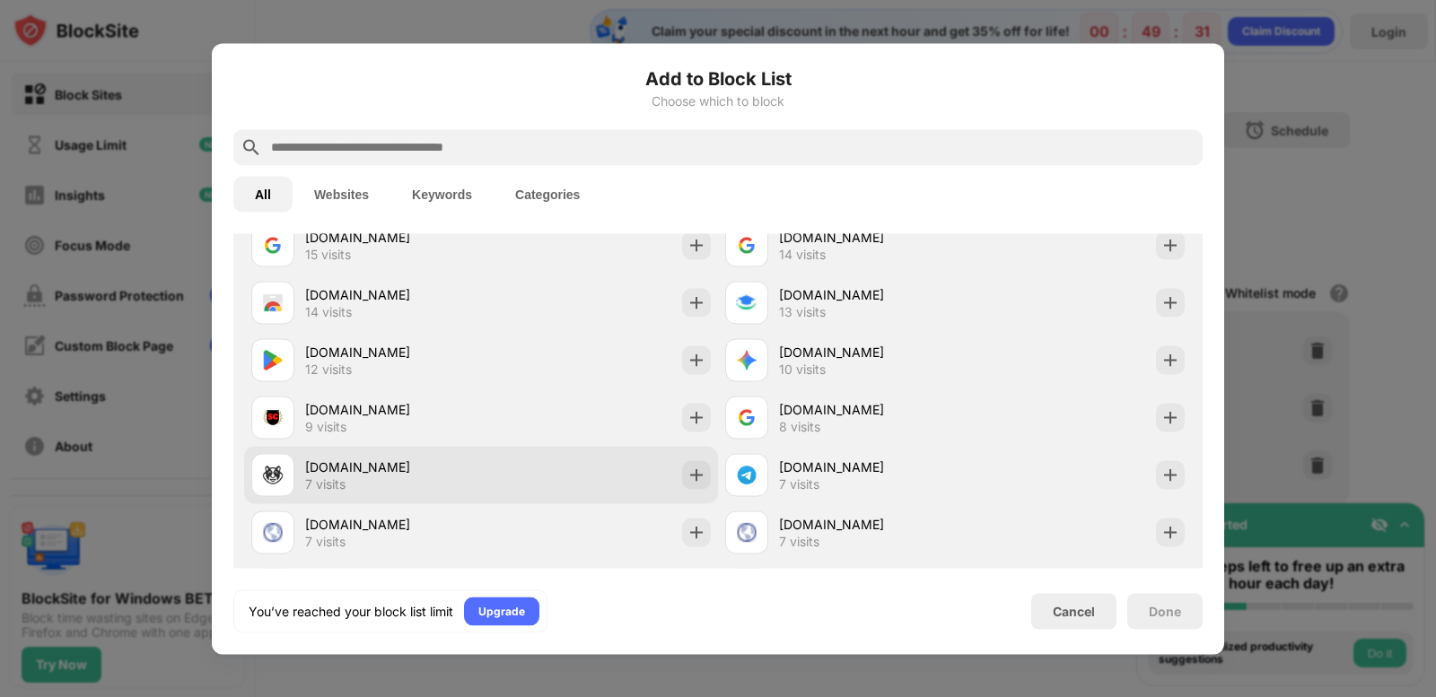
click at [677, 460] on div "hi.xhamster.desi 7 visits" at bounding box center [481, 474] width 474 height 57
click at [683, 486] on div at bounding box center [696, 474] width 29 height 29
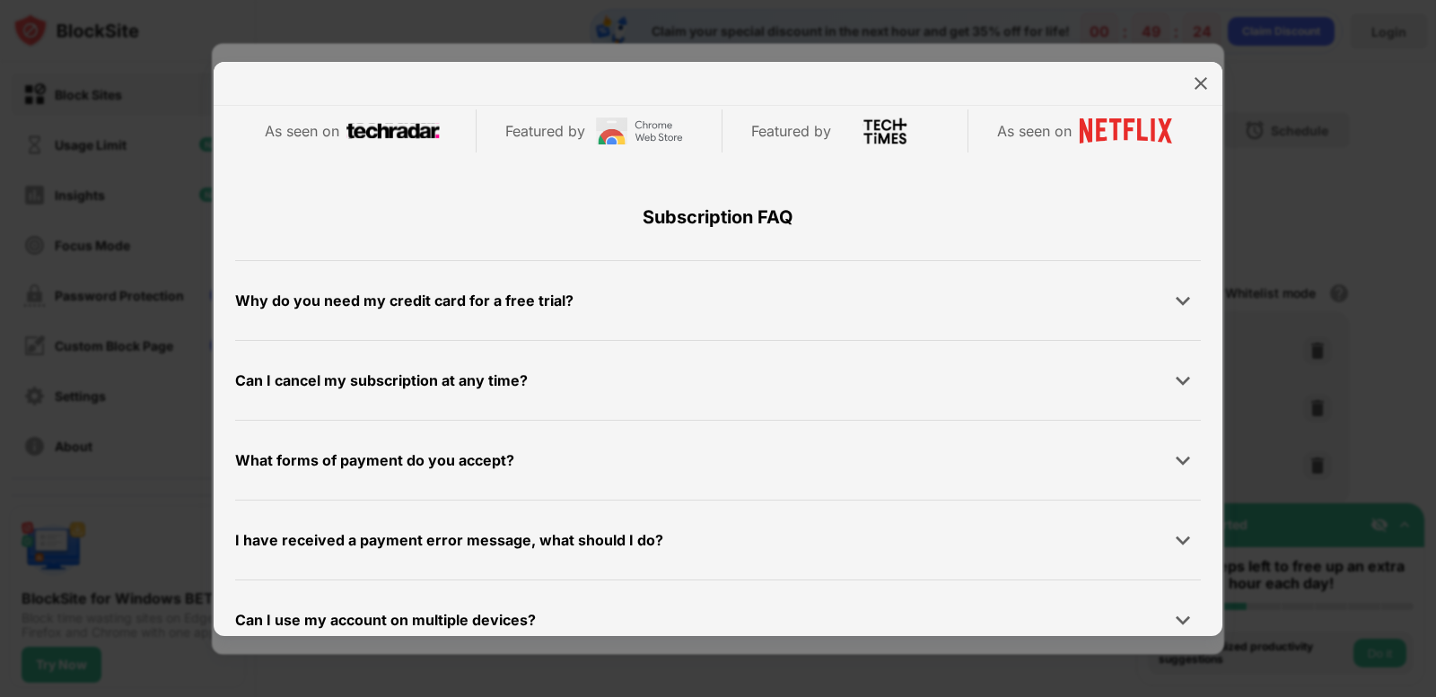
scroll to position [853, 0]
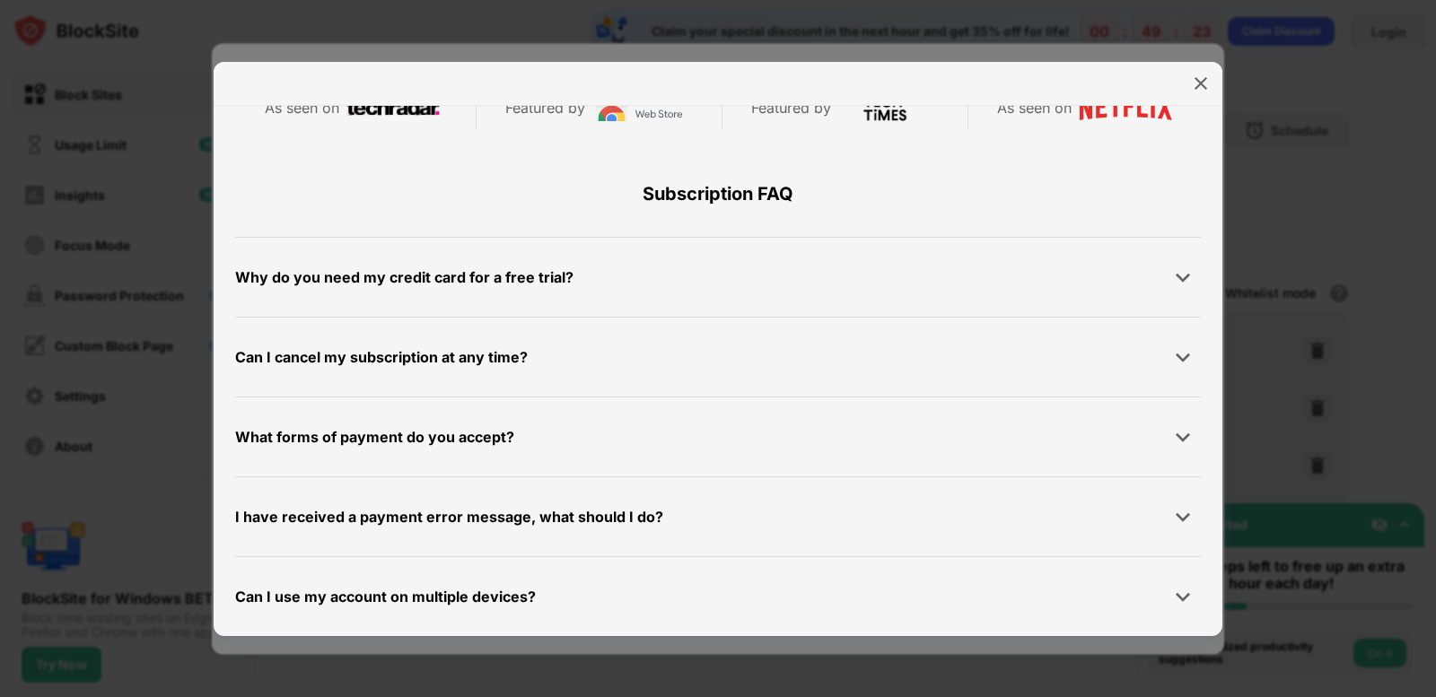
click at [898, 586] on div "Can I use my account on multiple devices?" at bounding box center [717, 597] width 965 height 36
click at [942, 251] on div "Why do you need my credit card for a free trial? We ask for your credit card to…" at bounding box center [717, 277] width 965 height 80
click at [1183, 285] on div at bounding box center [1183, 277] width 36 height 36
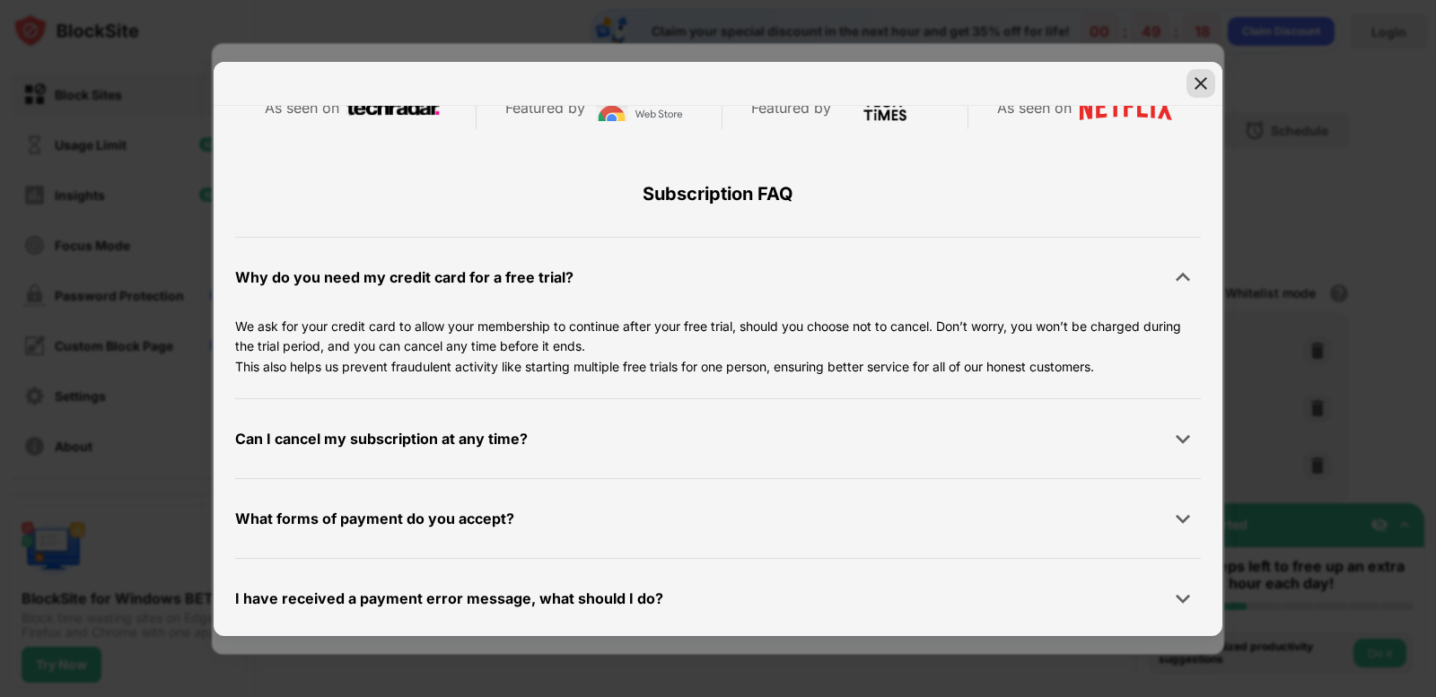
click at [1196, 97] on div at bounding box center [1200, 83] width 29 height 29
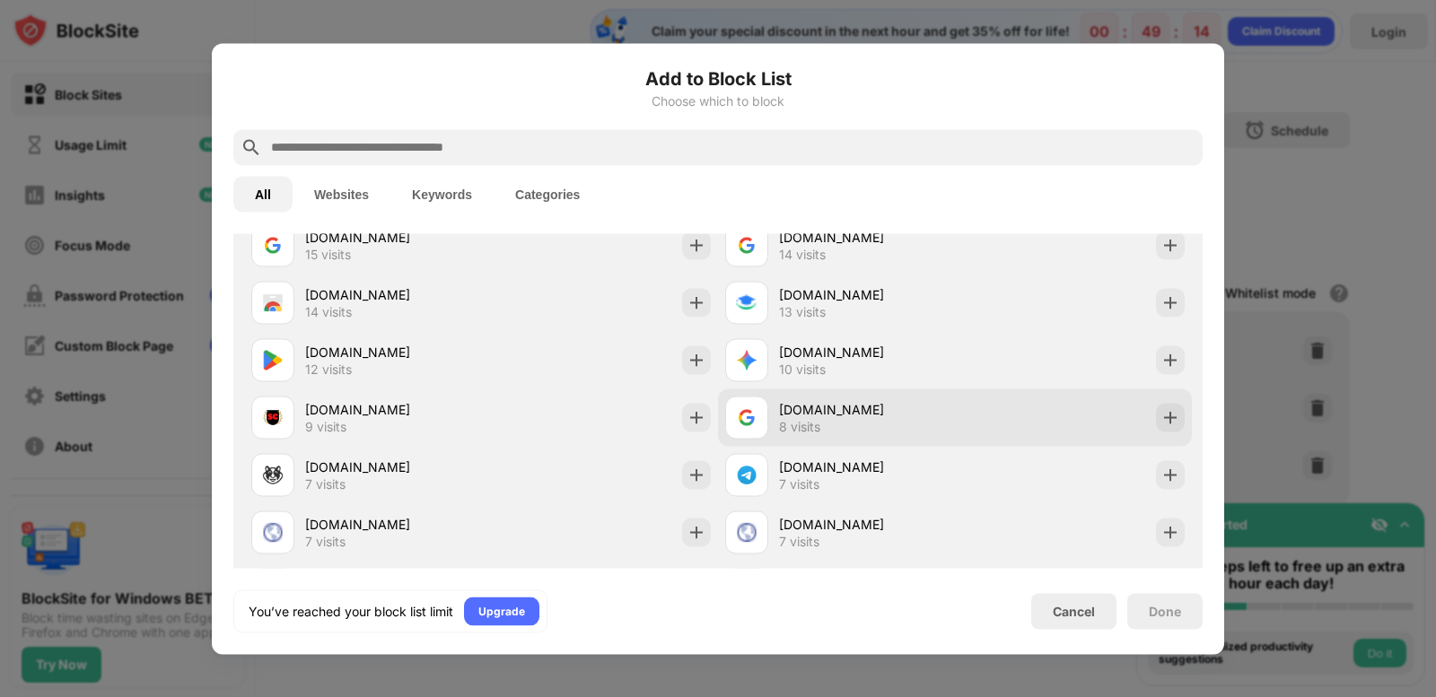
click at [877, 417] on div "[DOMAIN_NAME]" at bounding box center [867, 409] width 176 height 19
click at [1161, 424] on img at bounding box center [1170, 417] width 18 height 18
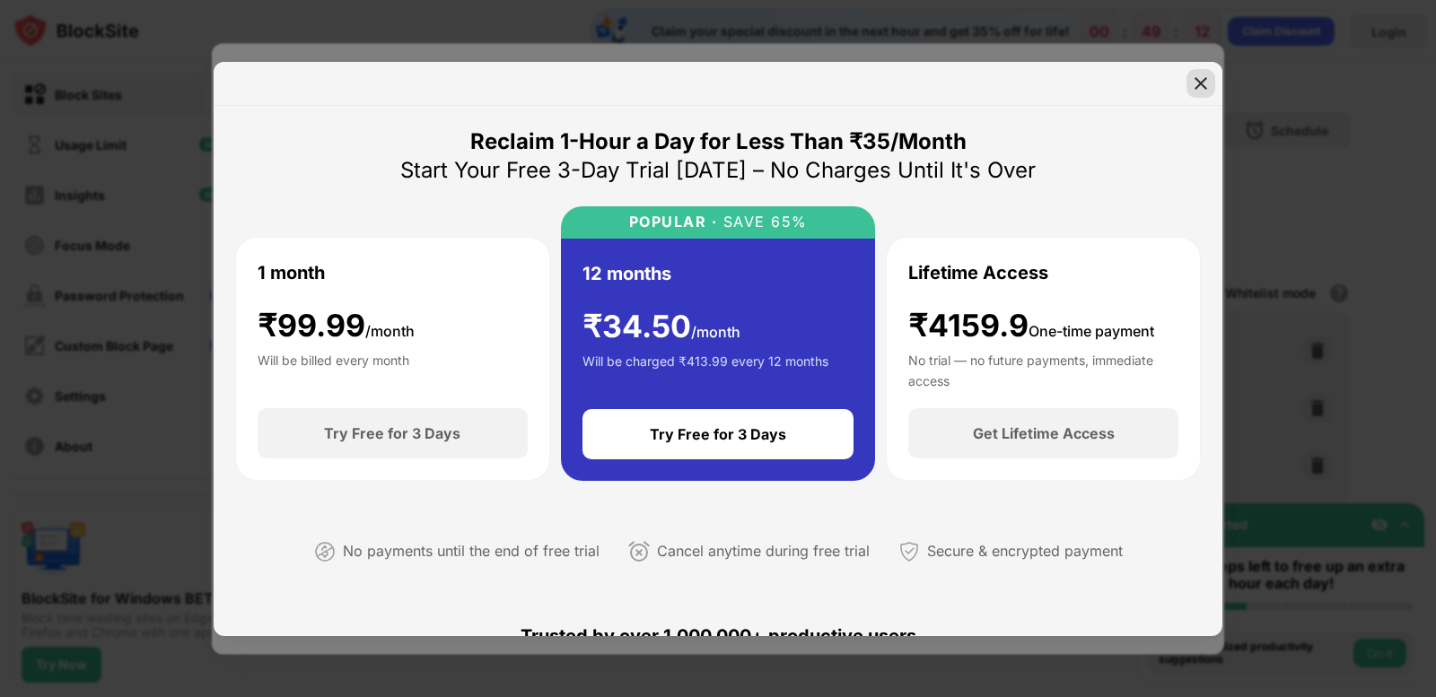
click at [1200, 82] on img at bounding box center [1200, 83] width 18 height 18
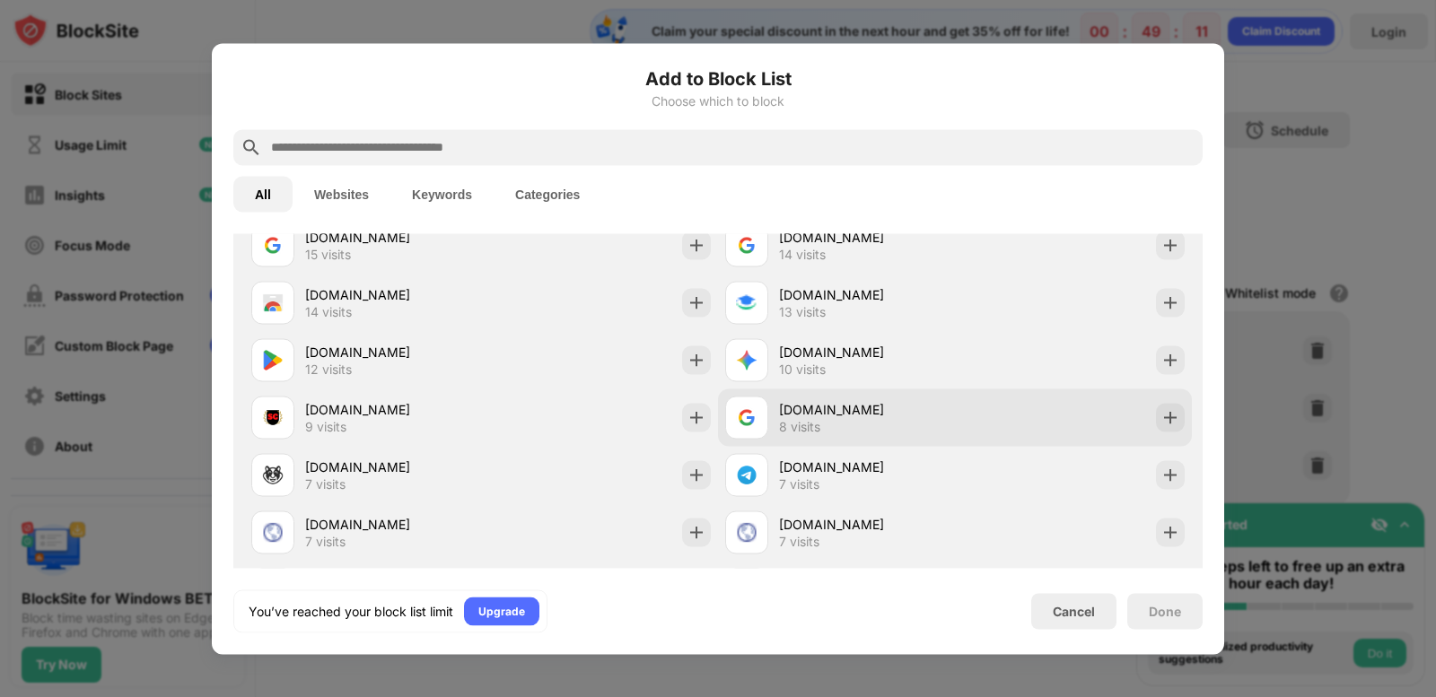
click at [1046, 390] on div "support.google.com 8 visits" at bounding box center [955, 416] width 474 height 57
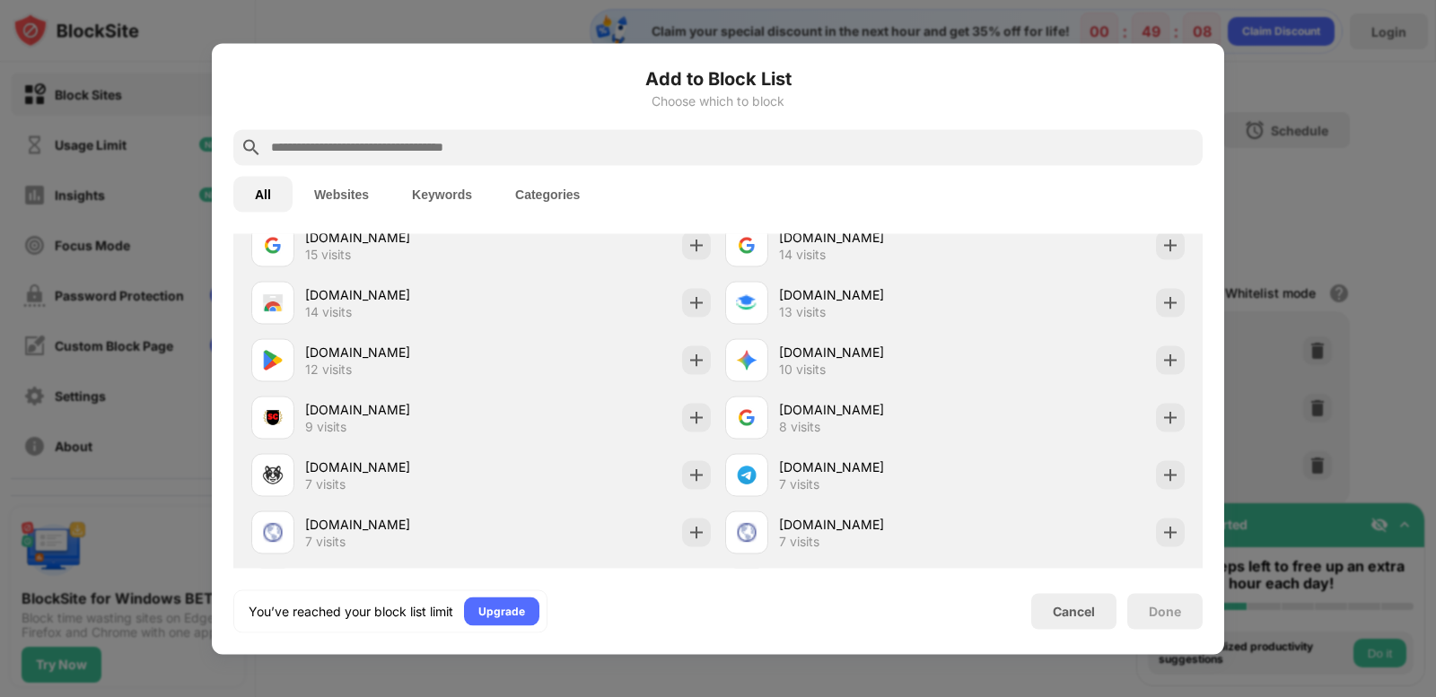
click at [1197, 58] on div "Add to Block List Choose which to block All Websites Keywords Categories Catego…" at bounding box center [718, 348] width 1012 height 611
drag, startPoint x: 537, startPoint y: 463, endPoint x: 821, endPoint y: 206, distance: 382.4
click at [806, 216] on div "Add to Block List Choose which to block All Websites Keywords Categories Catego…" at bounding box center [717, 349] width 969 height 568
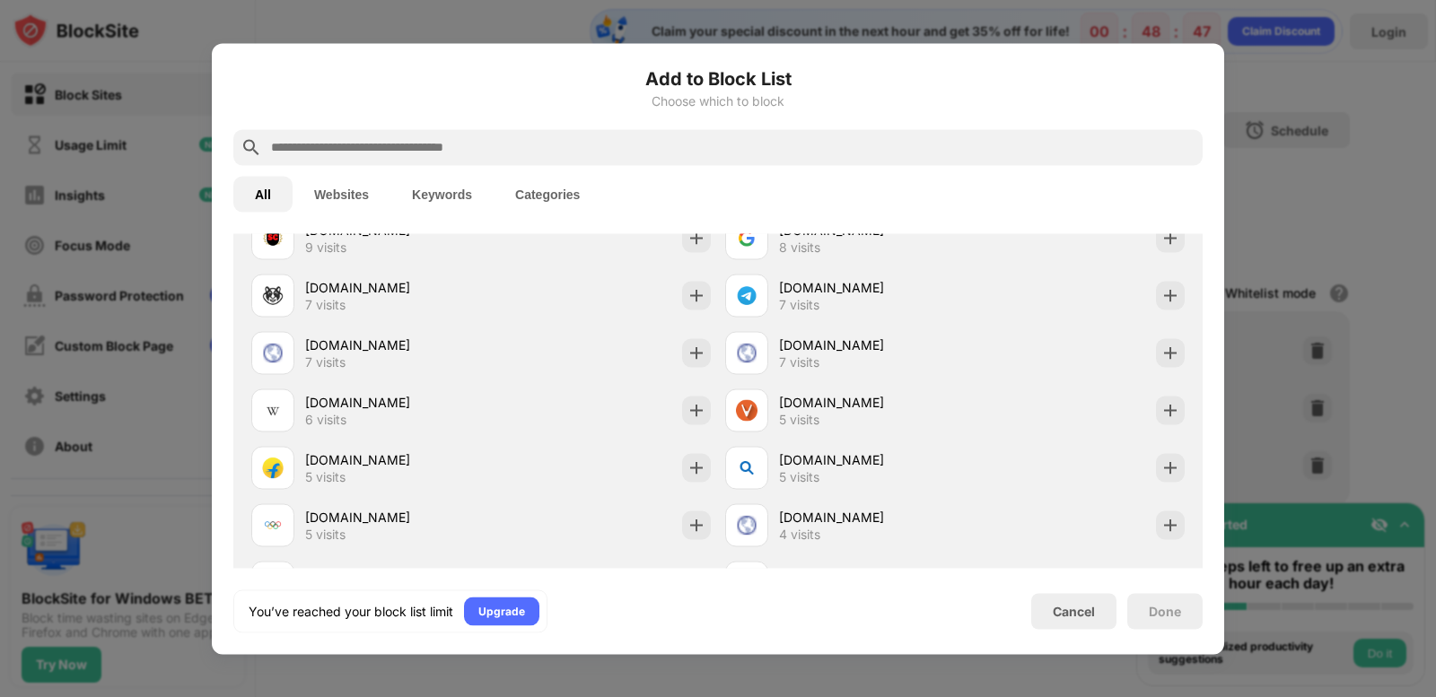
scroll to position [964, 0]
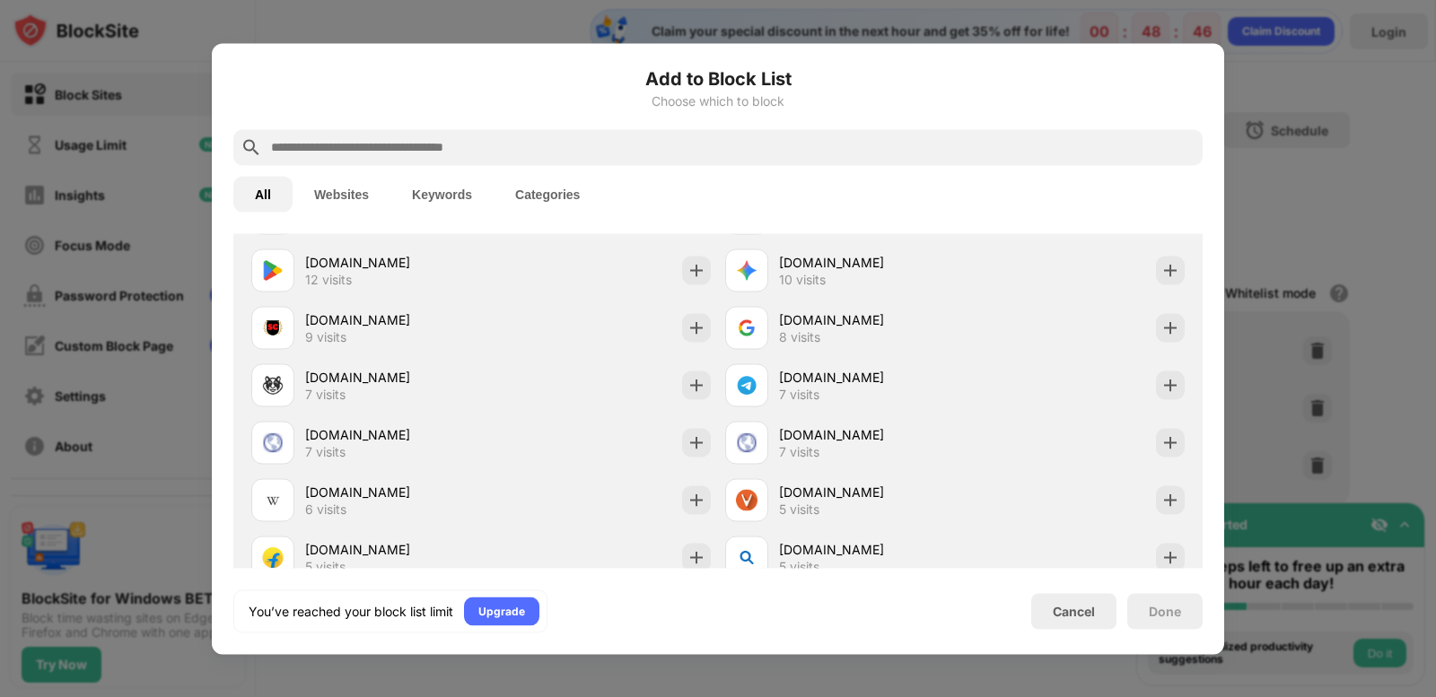
click at [587, 391] on div "hi.xhamster.desi 7 visits" at bounding box center [481, 384] width 474 height 57
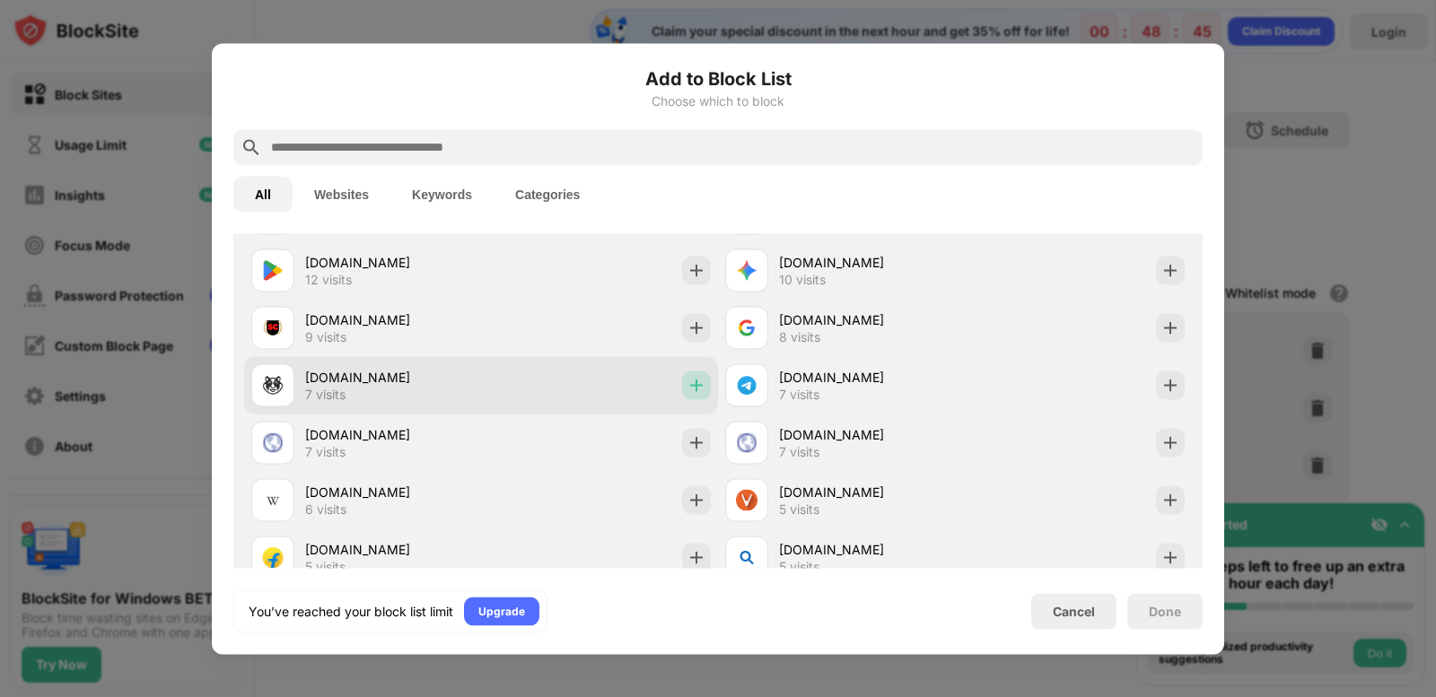
drag, startPoint x: 676, startPoint y: 377, endPoint x: 691, endPoint y: 375, distance: 15.4
click at [682, 377] on div at bounding box center [696, 385] width 29 height 29
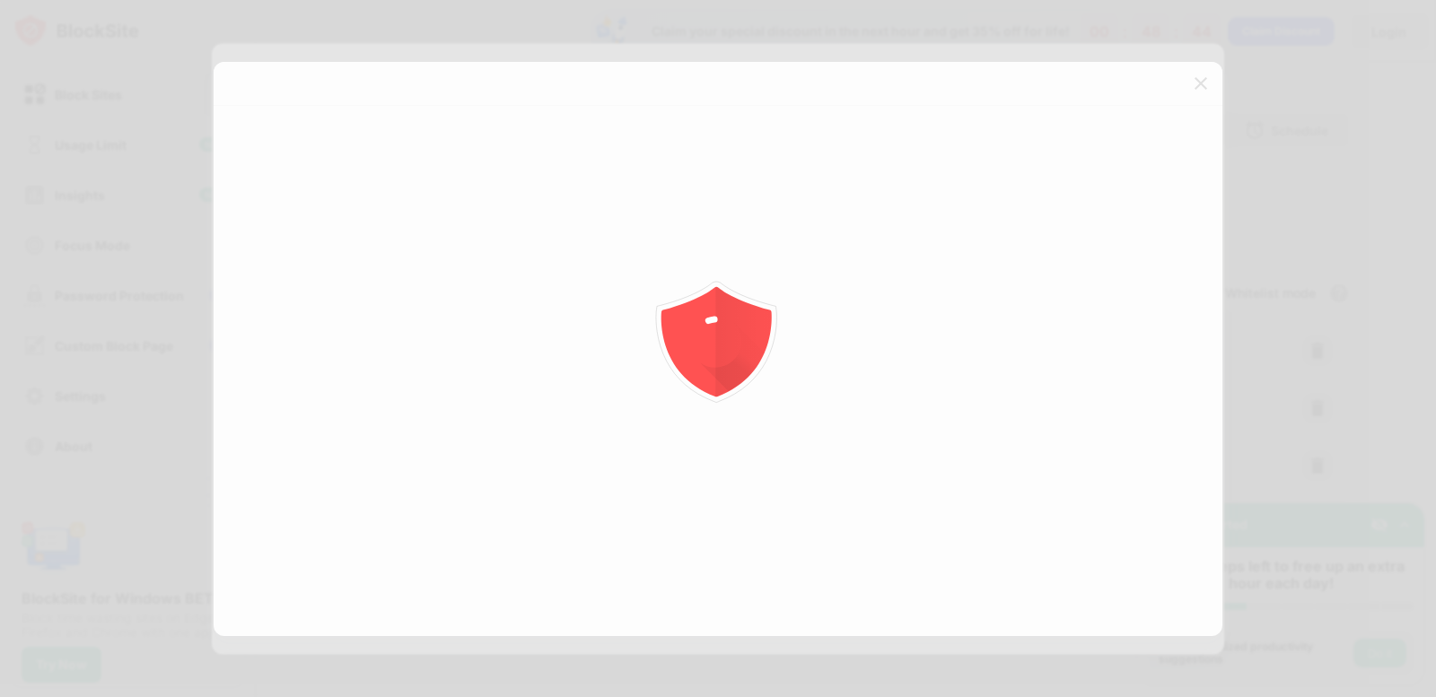
click at [691, 375] on icon "animation" at bounding box center [716, 336] width 128 height 128
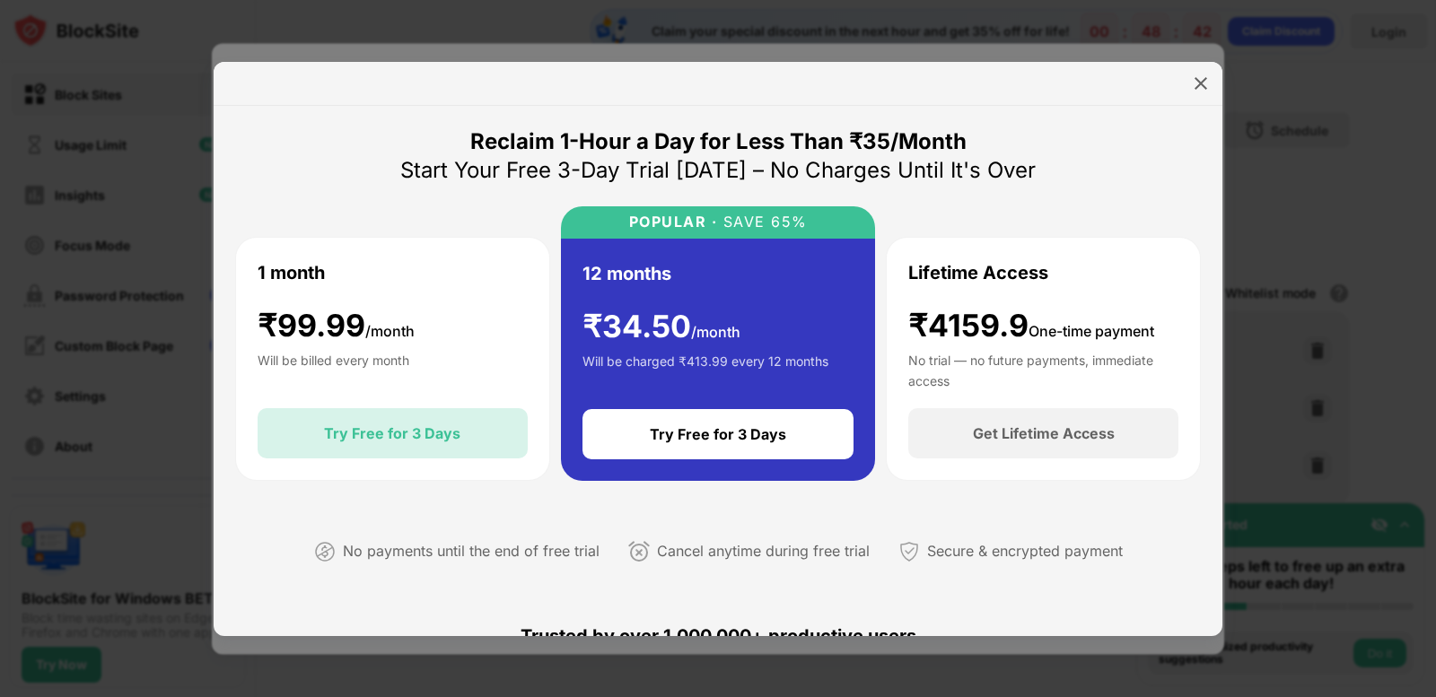
click at [382, 425] on div "Try Free for 3 Days" at bounding box center [392, 433] width 136 height 18
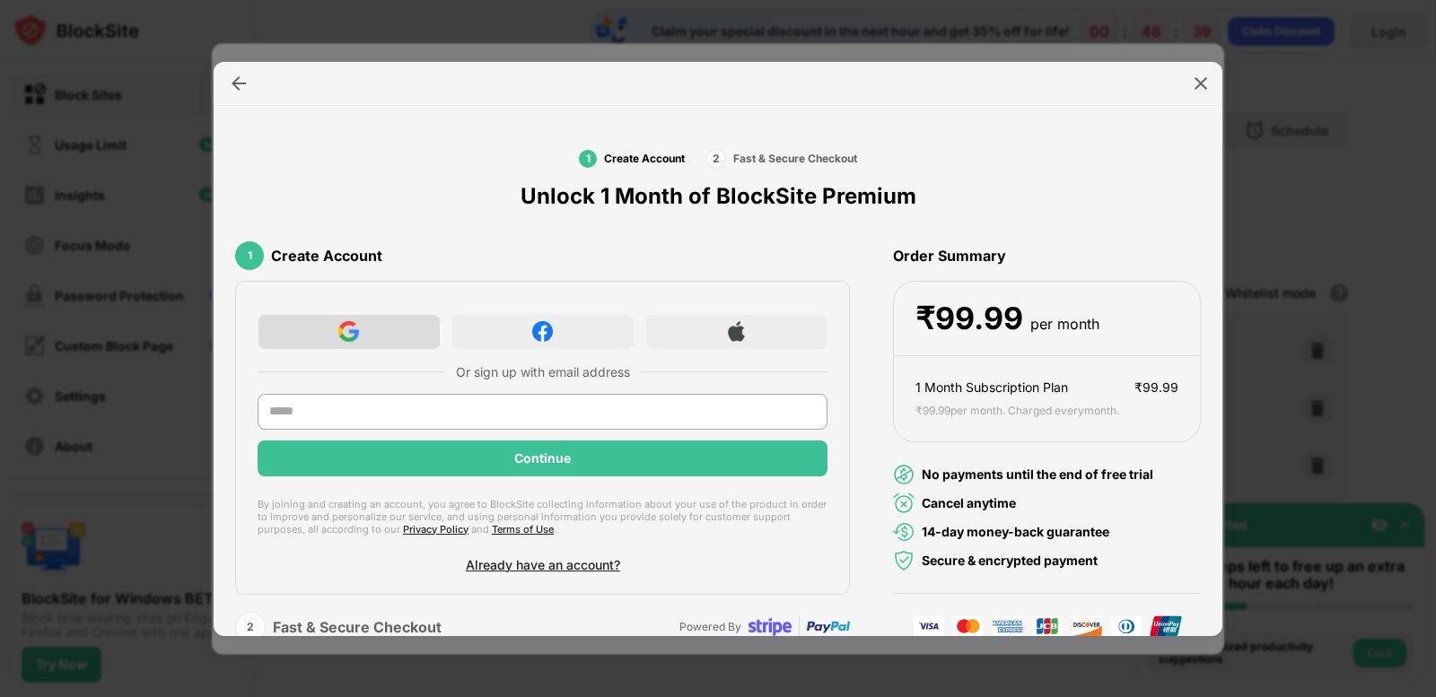
click at [402, 327] on div at bounding box center [348, 332] width 183 height 36
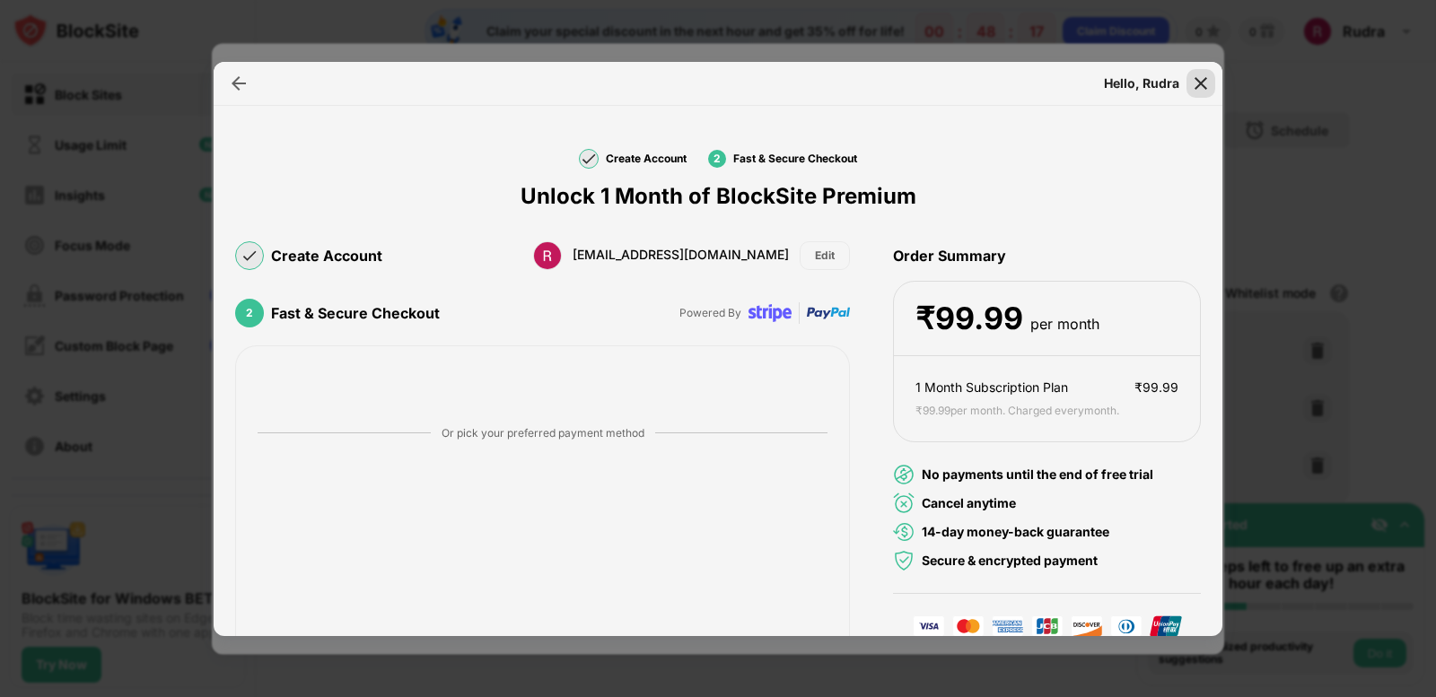
click at [1201, 90] on img at bounding box center [1200, 83] width 18 height 18
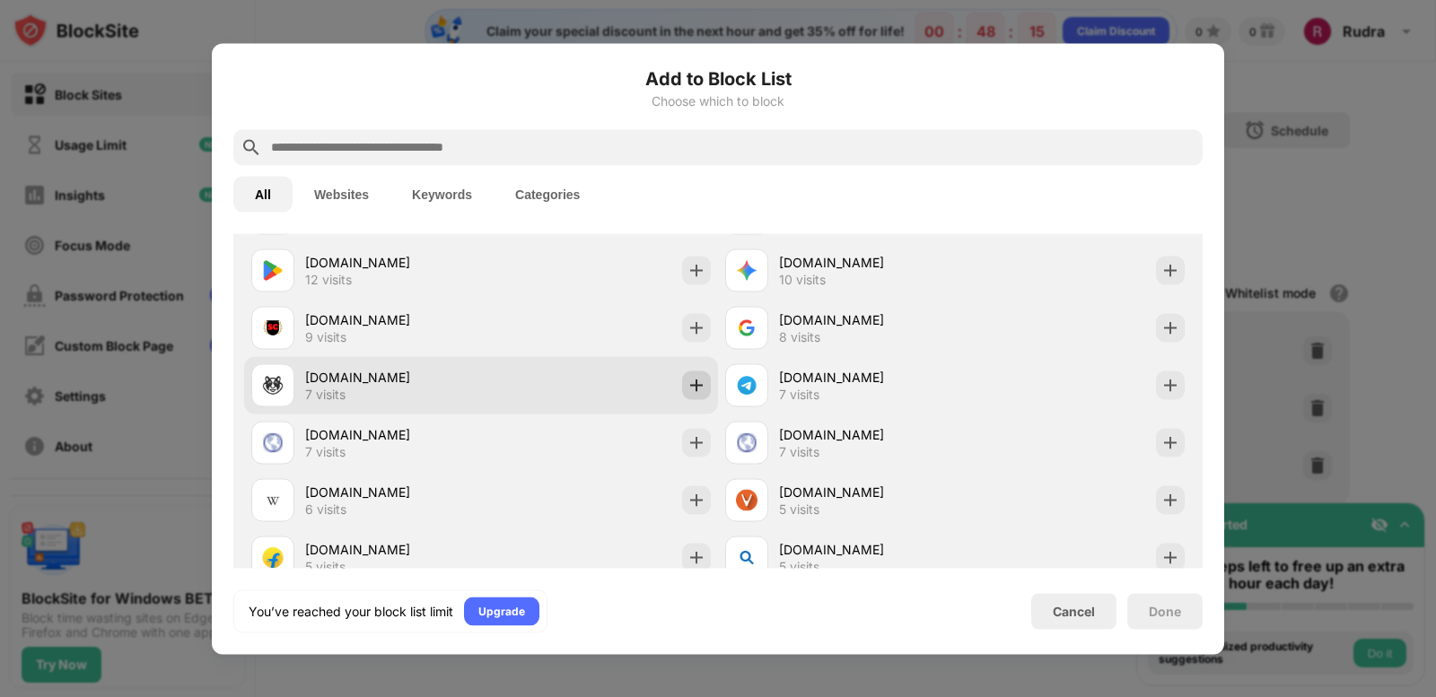
click at [687, 392] on img at bounding box center [696, 385] width 18 height 18
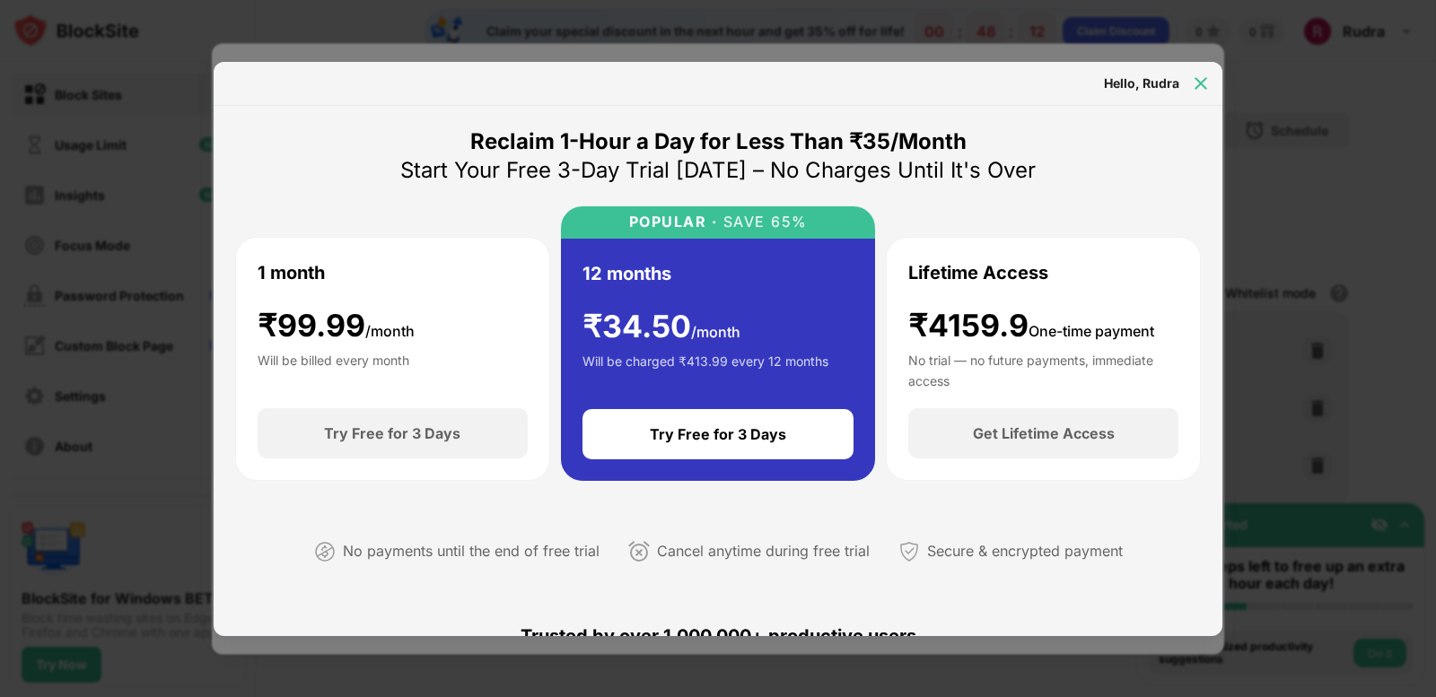
click at [1207, 74] on img at bounding box center [1200, 83] width 18 height 18
